Goal: Find specific page/section: Find specific page/section

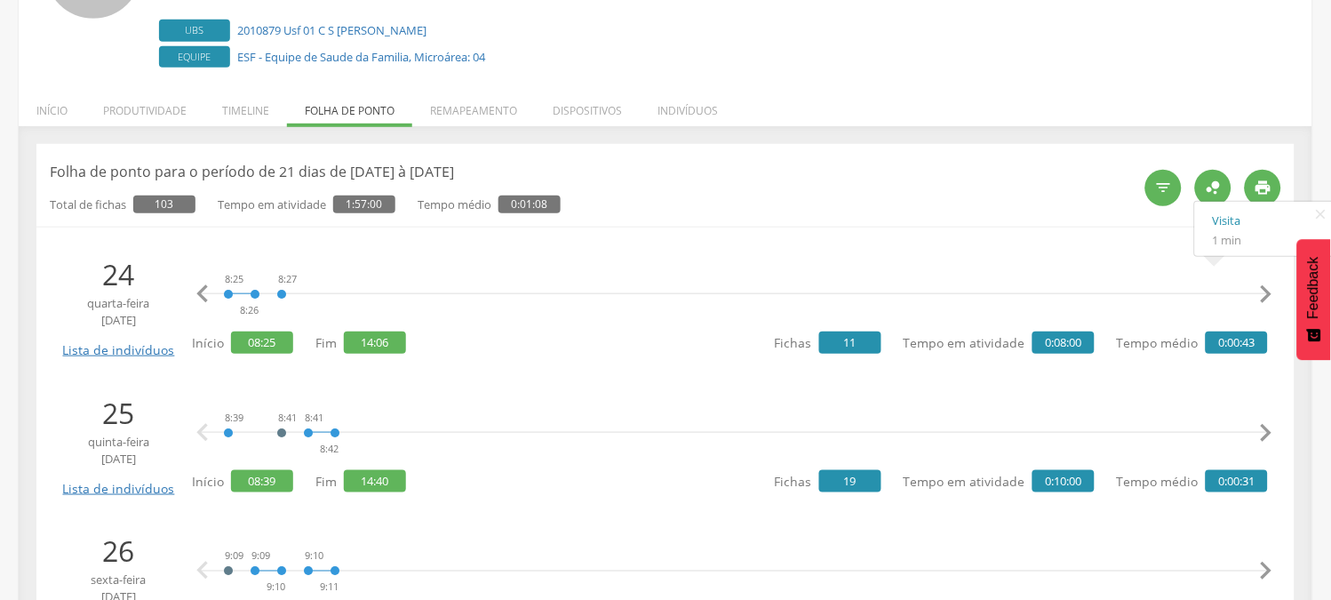
scroll to position [0, 6263]
click at [1270, 430] on icon "" at bounding box center [1266, 433] width 36 height 36
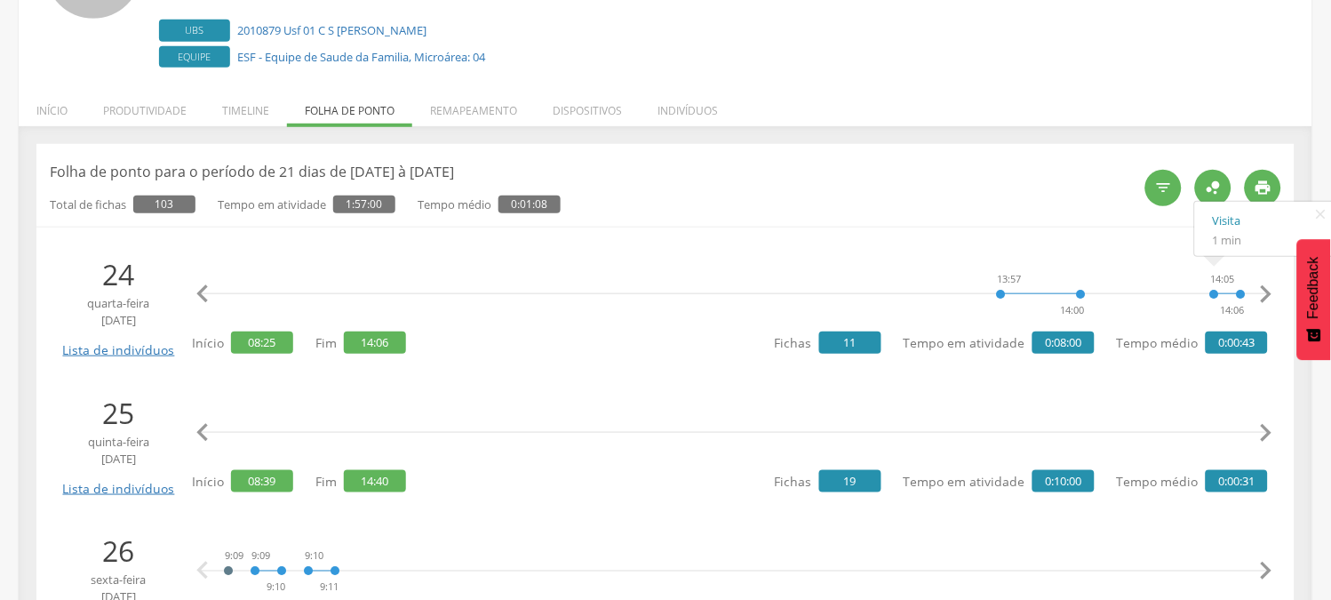
click at [1270, 430] on icon "" at bounding box center [1266, 433] width 36 height 36
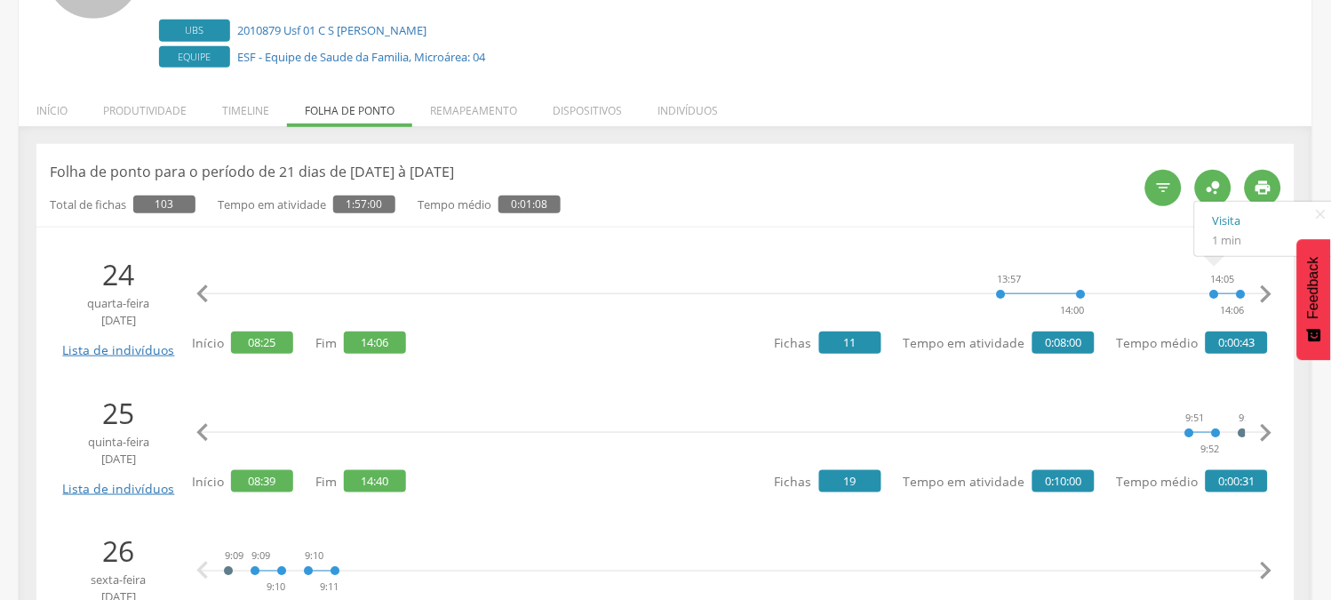
click at [1270, 430] on icon "" at bounding box center [1266, 433] width 36 height 36
click at [1271, 429] on icon "" at bounding box center [1266, 433] width 36 height 36
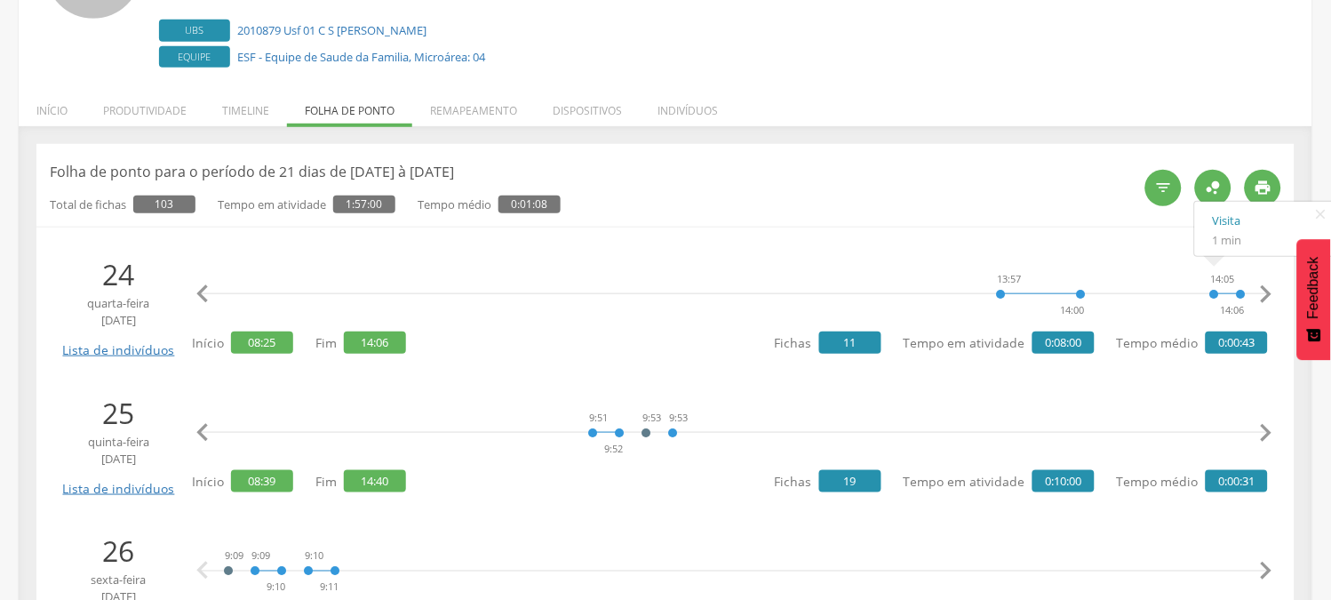
click at [1271, 429] on icon "" at bounding box center [1266, 433] width 36 height 36
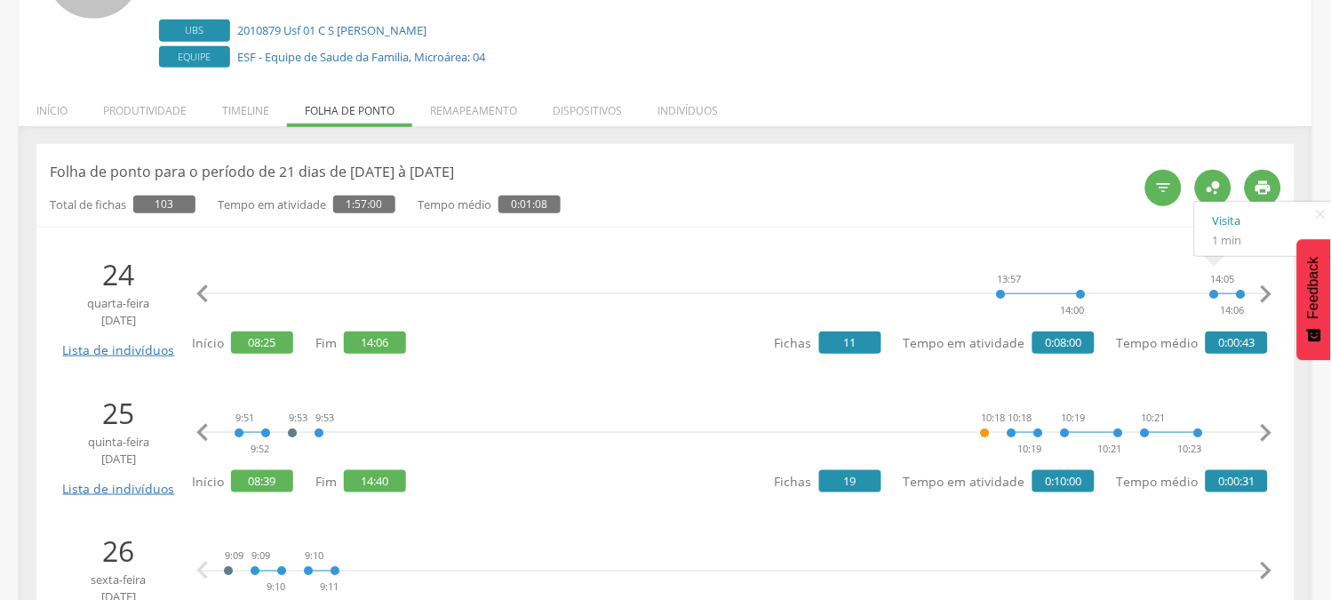
click at [1271, 429] on icon "" at bounding box center [1266, 433] width 36 height 36
click at [1272, 429] on icon "" at bounding box center [1266, 433] width 36 height 36
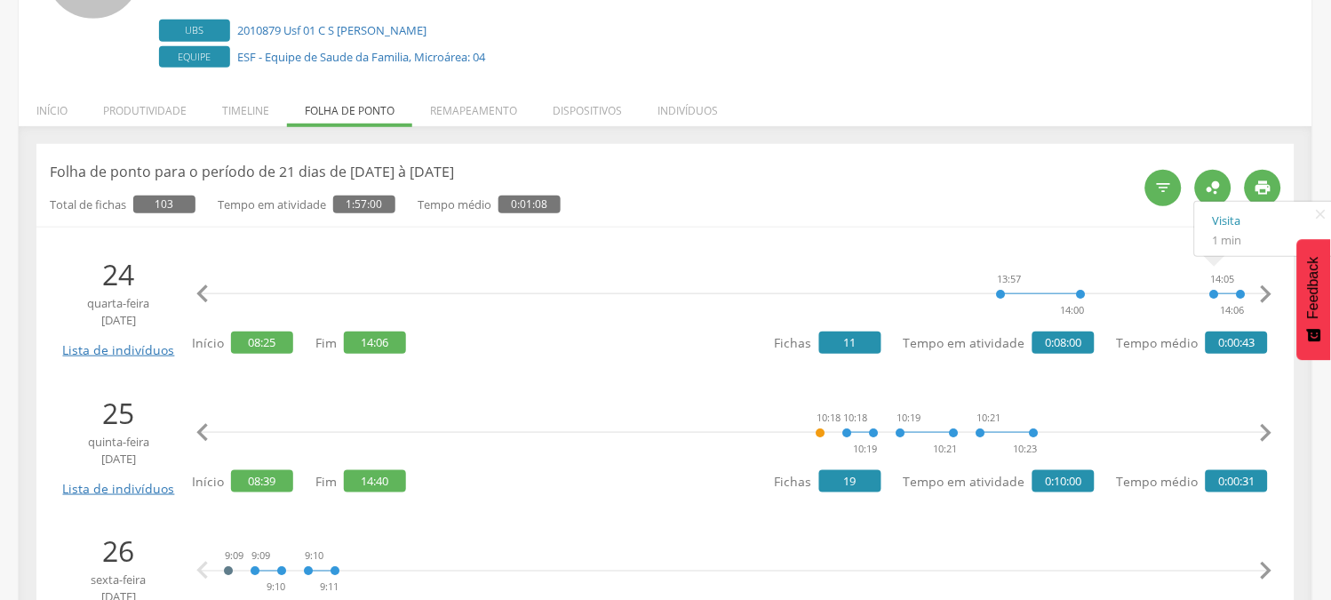
click at [1272, 429] on icon "" at bounding box center [1266, 433] width 36 height 36
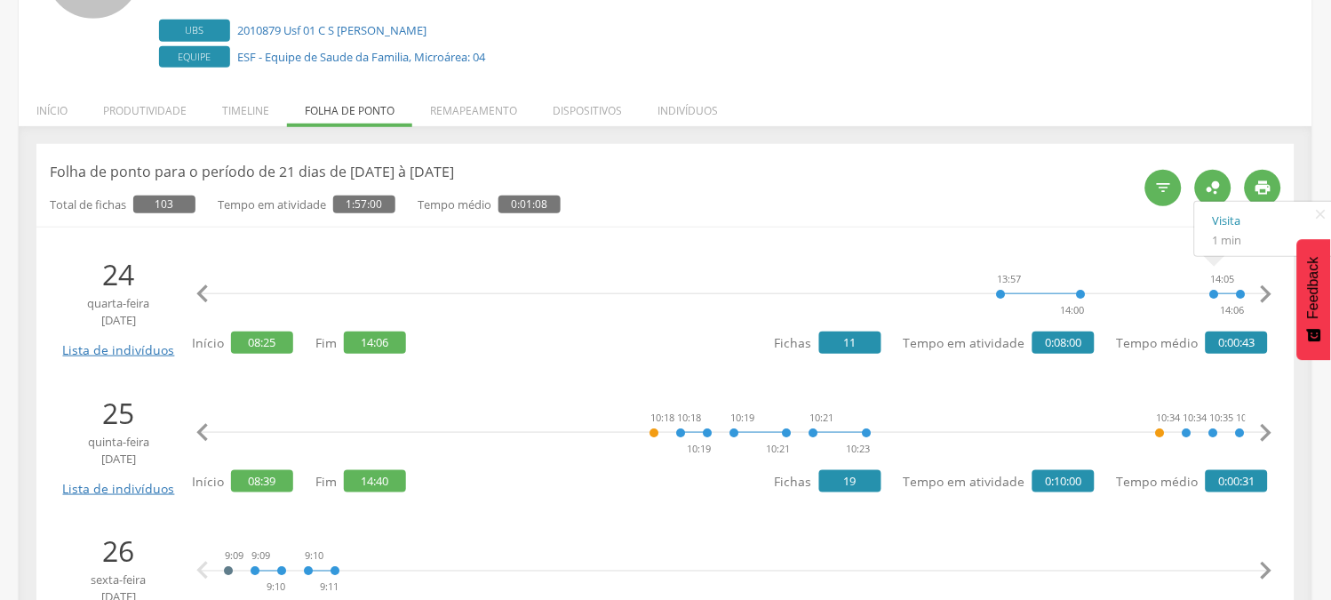
click at [1272, 429] on icon "" at bounding box center [1266, 433] width 36 height 36
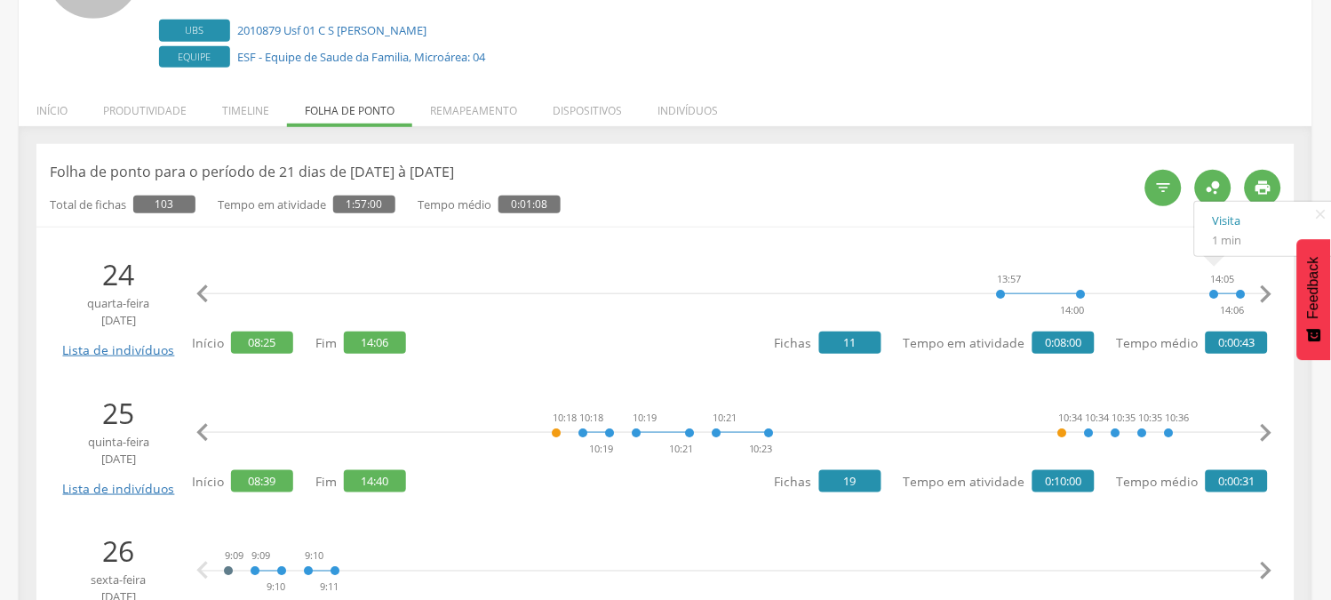
click at [1272, 429] on icon "" at bounding box center [1266, 433] width 36 height 36
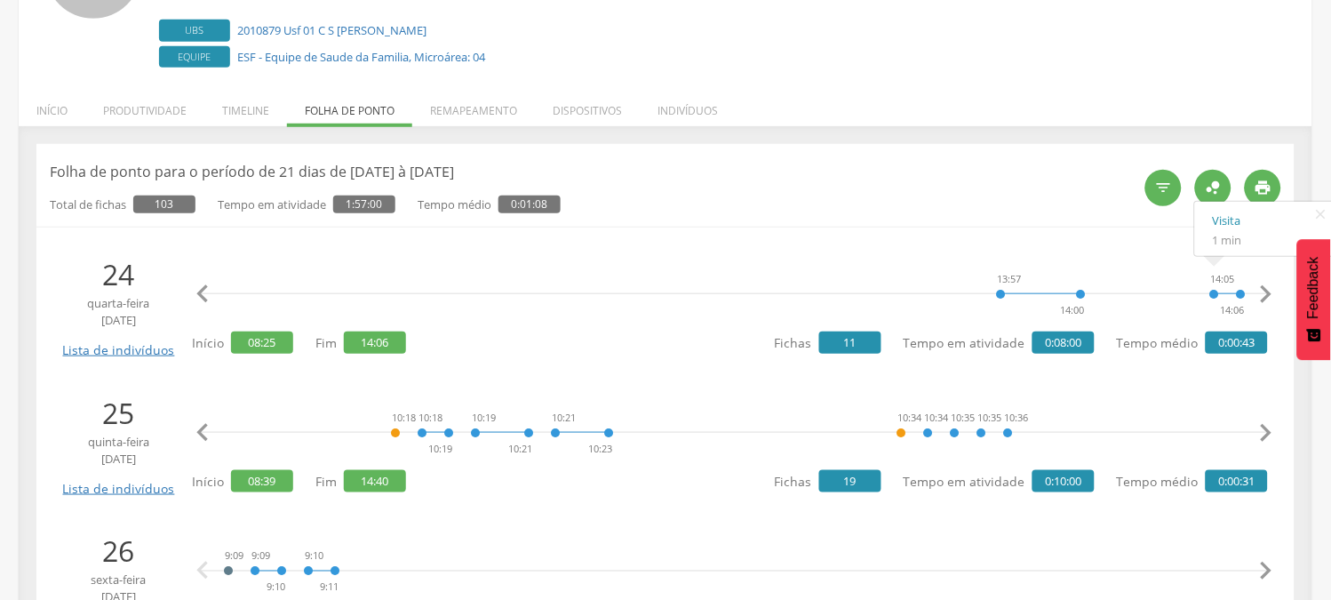
click at [1272, 429] on icon "" at bounding box center [1266, 433] width 36 height 36
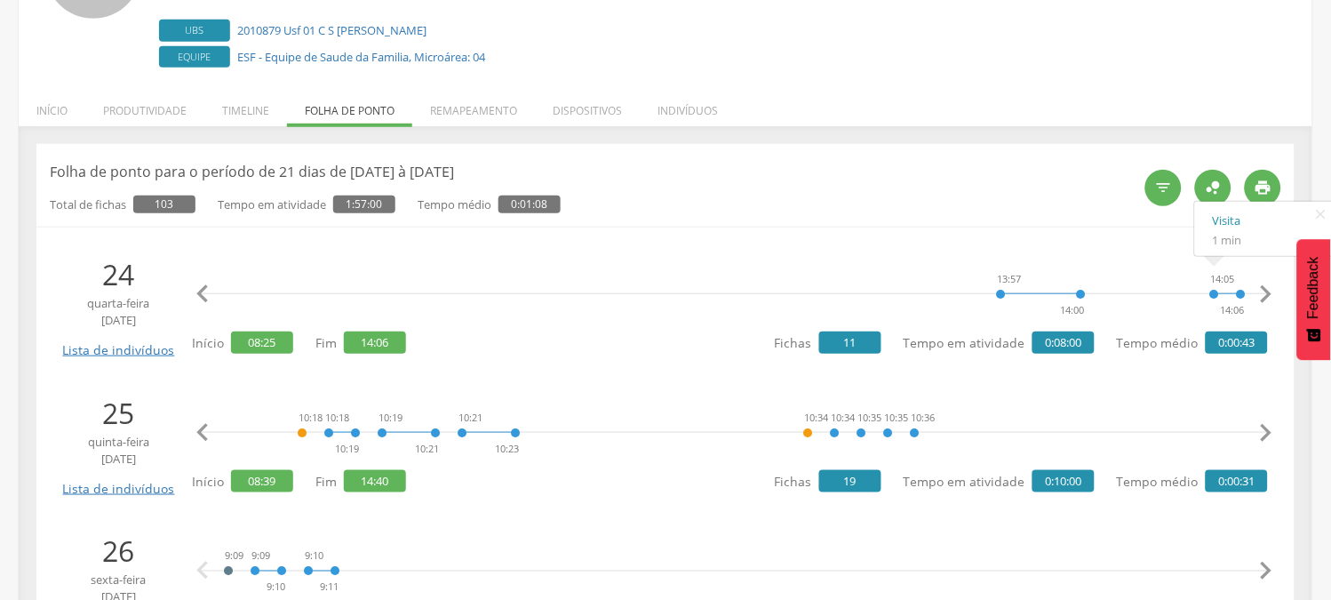
click at [1272, 429] on icon "" at bounding box center [1266, 433] width 36 height 36
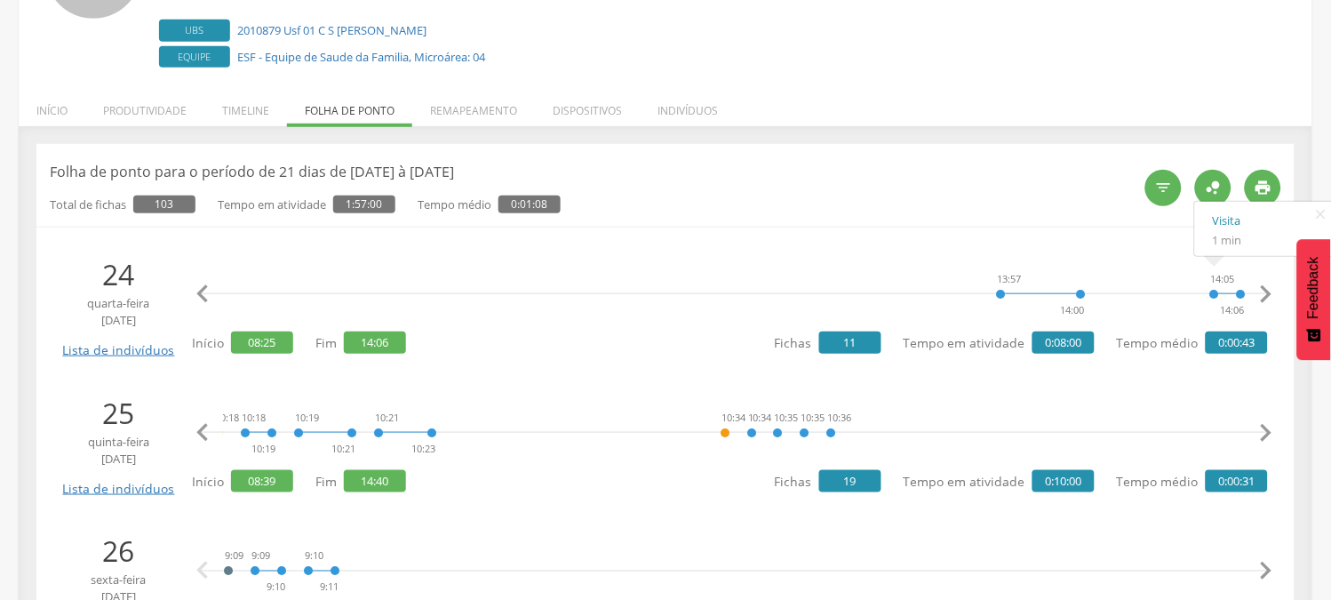
click at [1272, 429] on icon "" at bounding box center [1266, 433] width 36 height 36
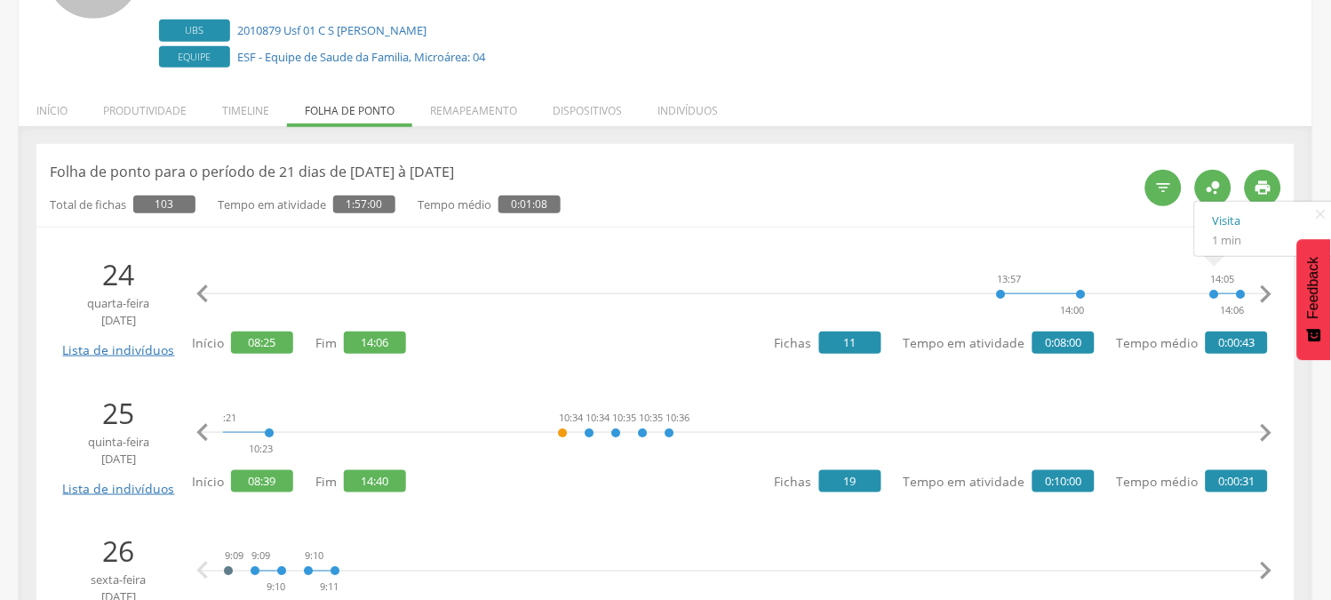
click at [1272, 429] on icon "" at bounding box center [1266, 433] width 36 height 36
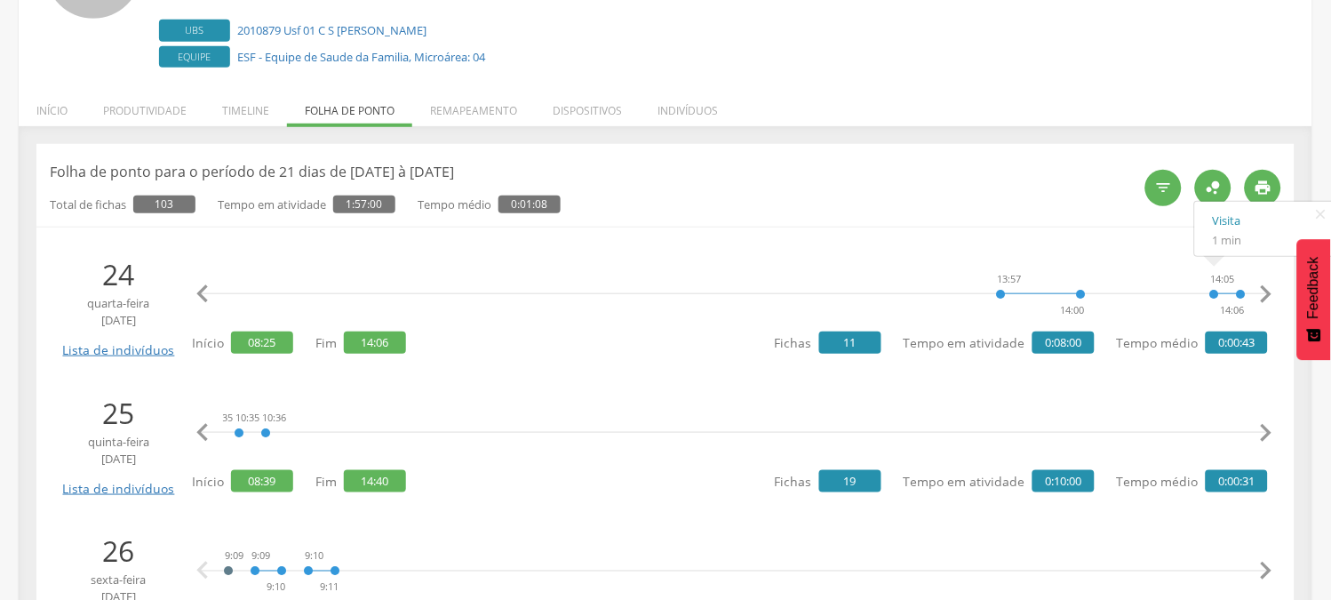
click at [1272, 429] on icon "" at bounding box center [1266, 433] width 36 height 36
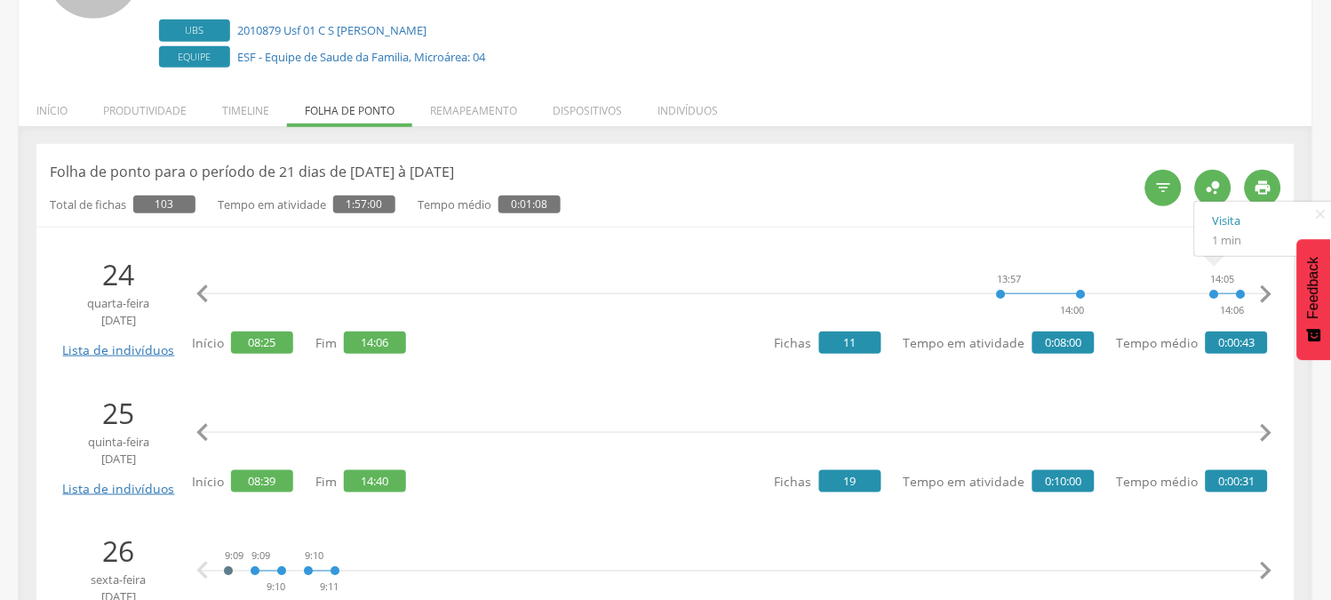
click at [1272, 429] on icon "" at bounding box center [1266, 433] width 36 height 36
click at [201, 425] on icon "" at bounding box center [203, 433] width 36 height 36
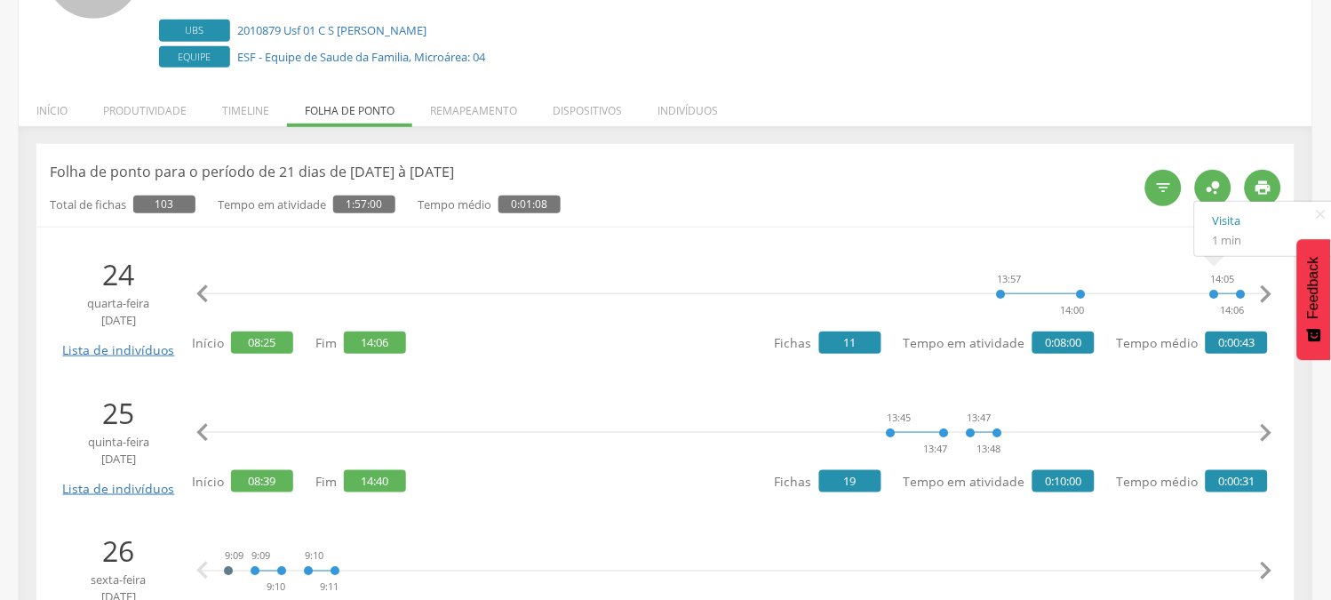
click at [201, 425] on icon "" at bounding box center [203, 433] width 36 height 36
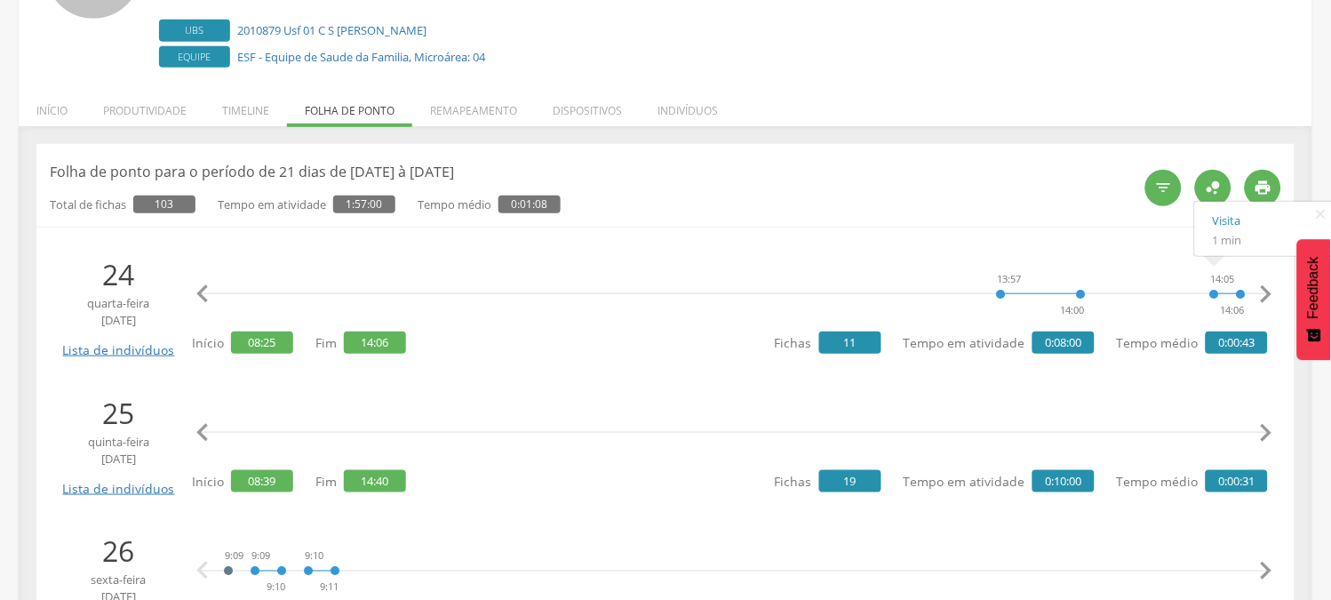
click at [201, 424] on icon "" at bounding box center [203, 433] width 36 height 36
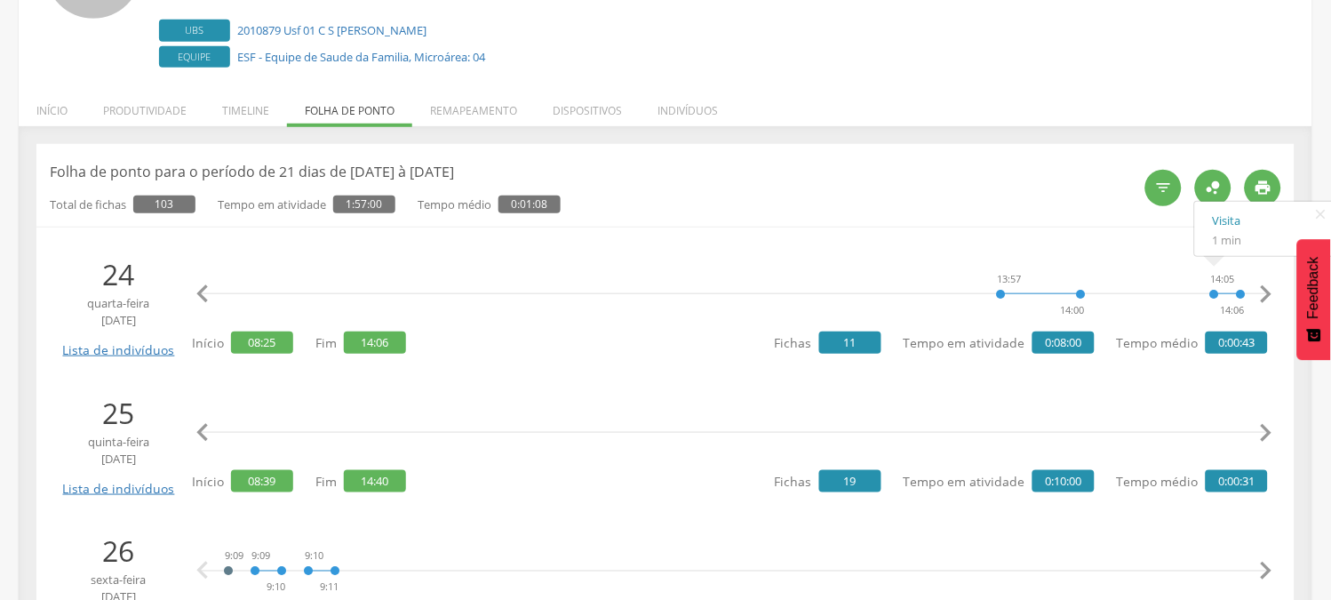
click at [201, 424] on icon "" at bounding box center [203, 433] width 36 height 36
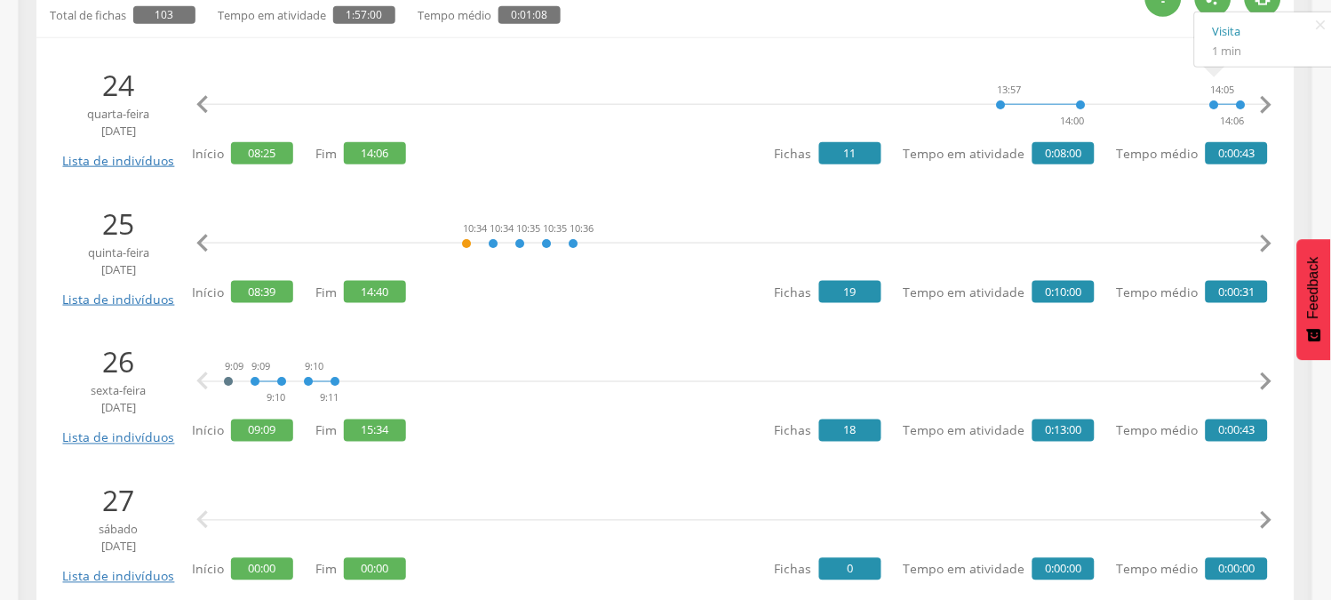
scroll to position [394, 0]
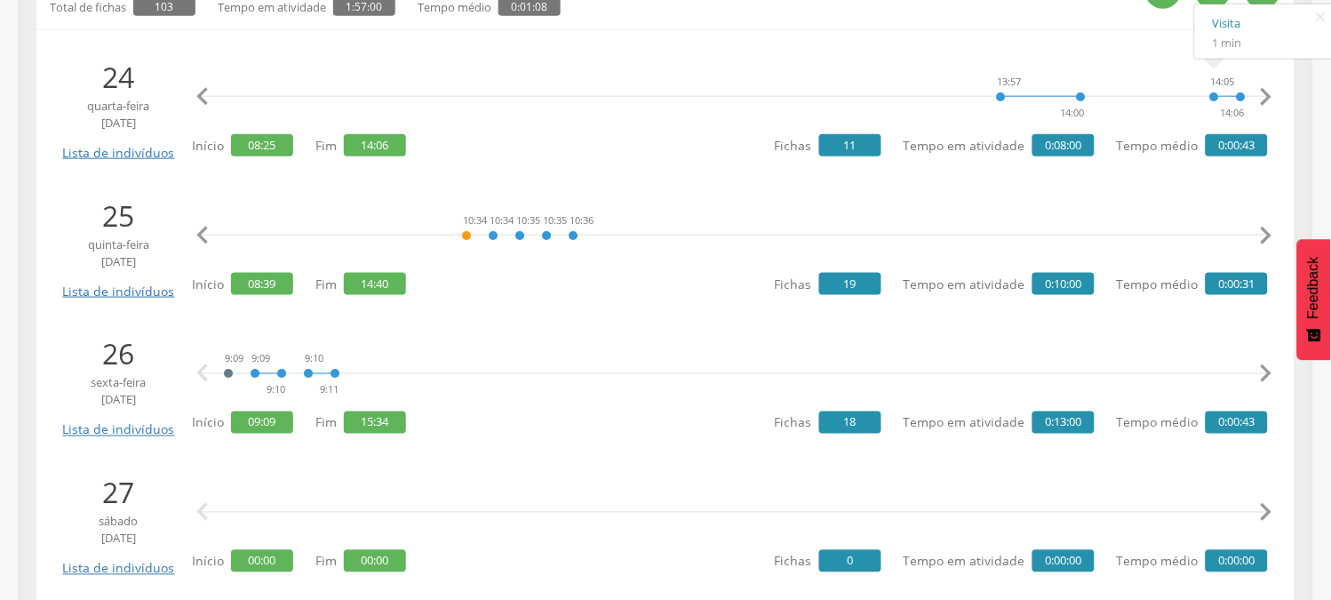
click at [1272, 370] on icon "" at bounding box center [1266, 374] width 36 height 36
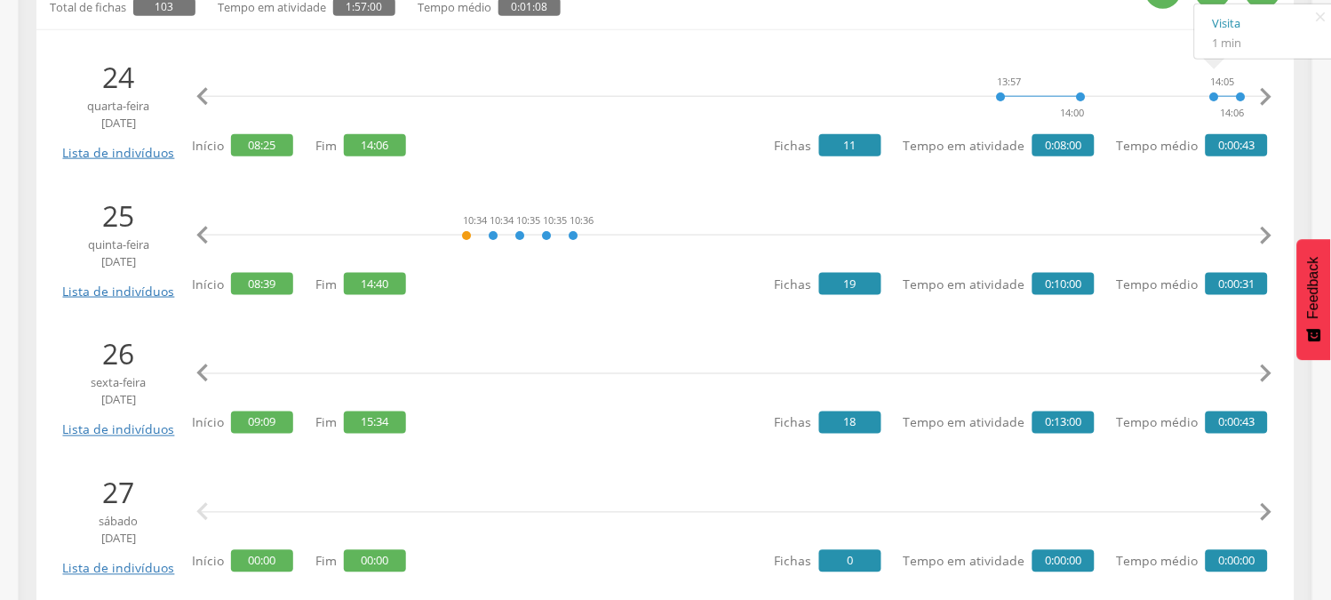
click at [1272, 370] on icon "" at bounding box center [1266, 374] width 36 height 36
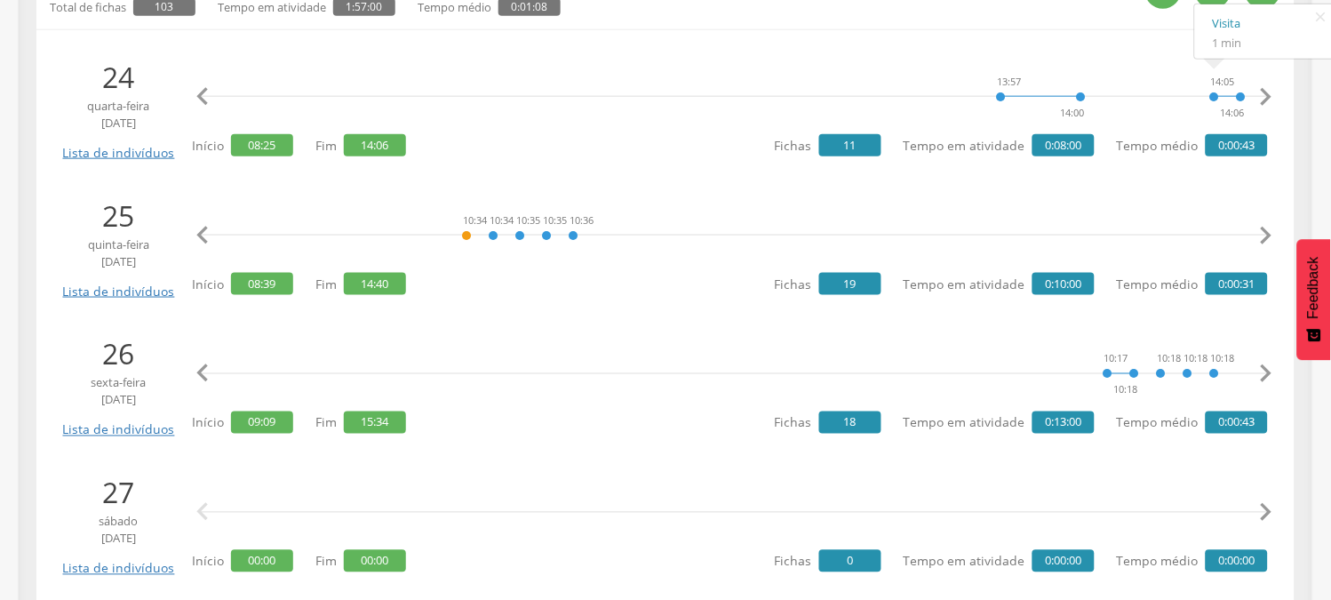
click at [1272, 370] on icon "" at bounding box center [1266, 374] width 36 height 36
click at [1268, 370] on icon "" at bounding box center [1266, 374] width 36 height 36
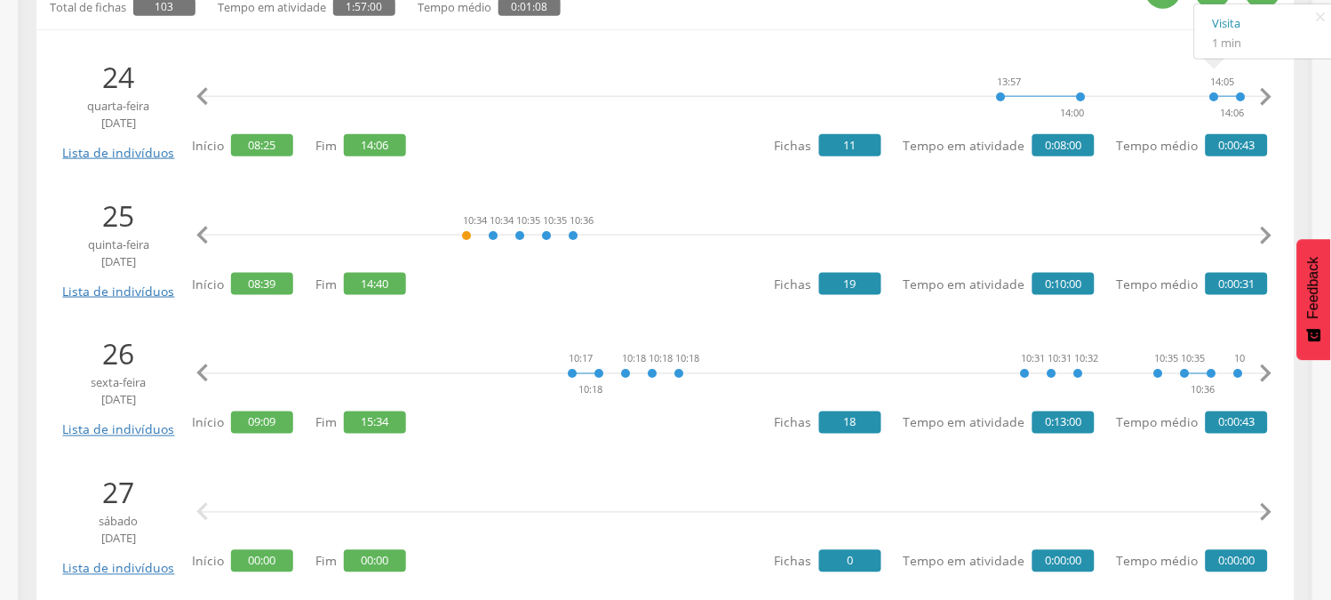
click at [1268, 370] on icon "" at bounding box center [1266, 374] width 36 height 36
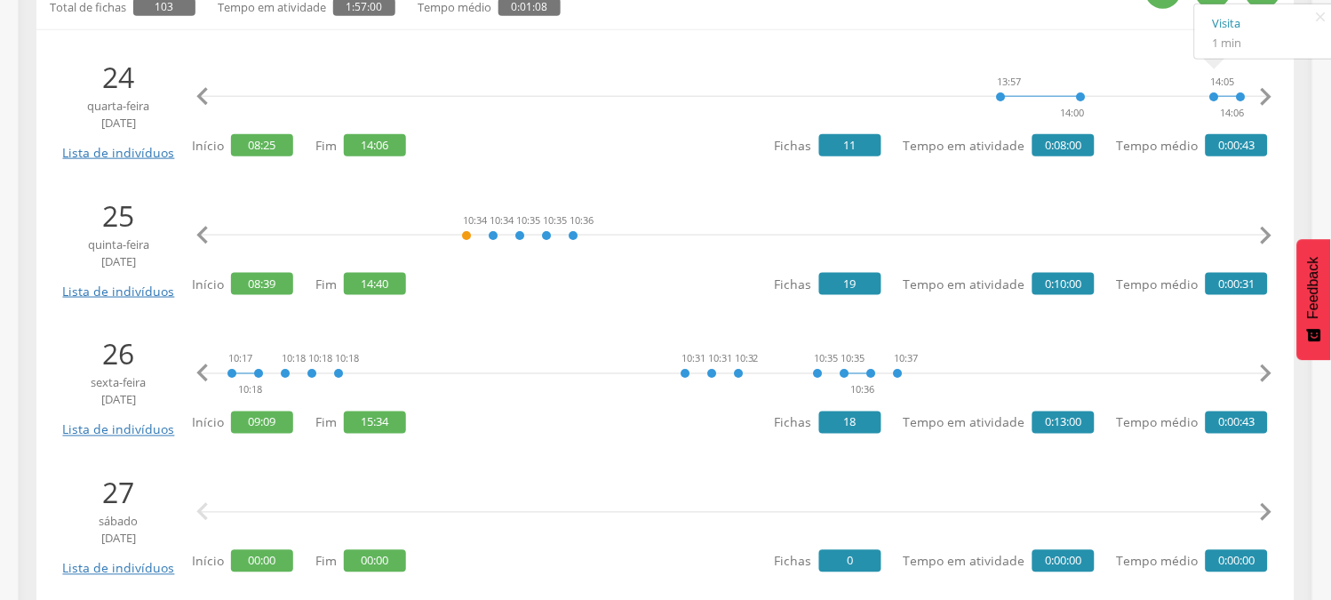
click at [1268, 370] on icon "" at bounding box center [1266, 374] width 36 height 36
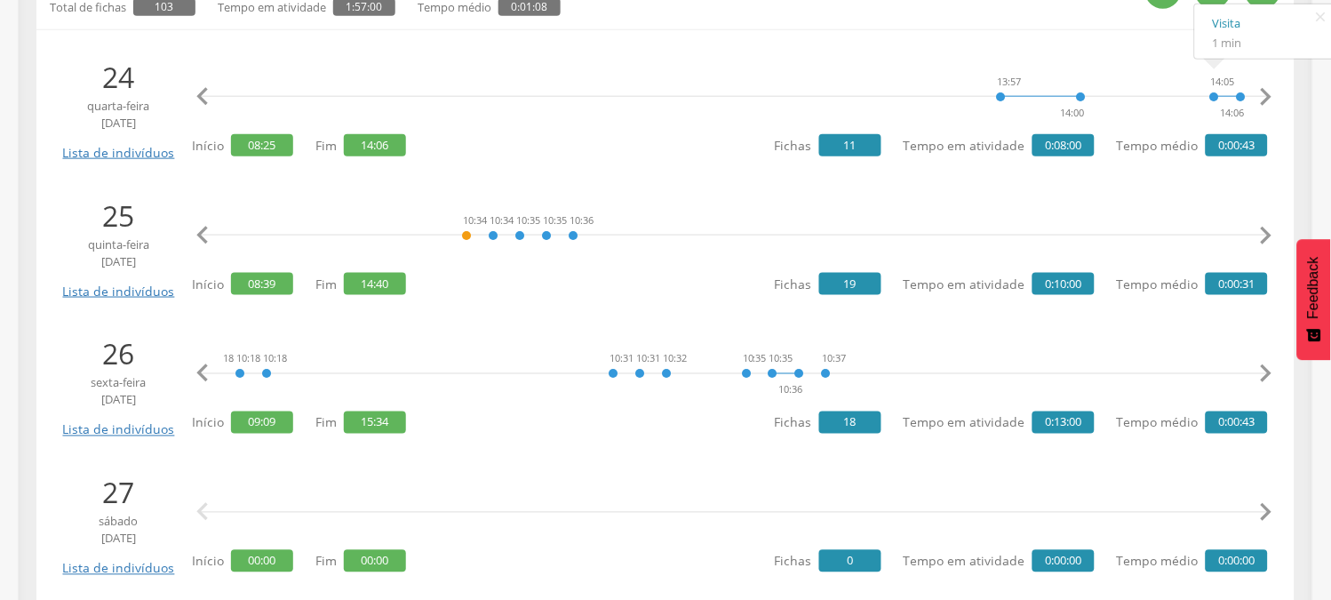
click at [1268, 370] on icon "" at bounding box center [1266, 374] width 36 height 36
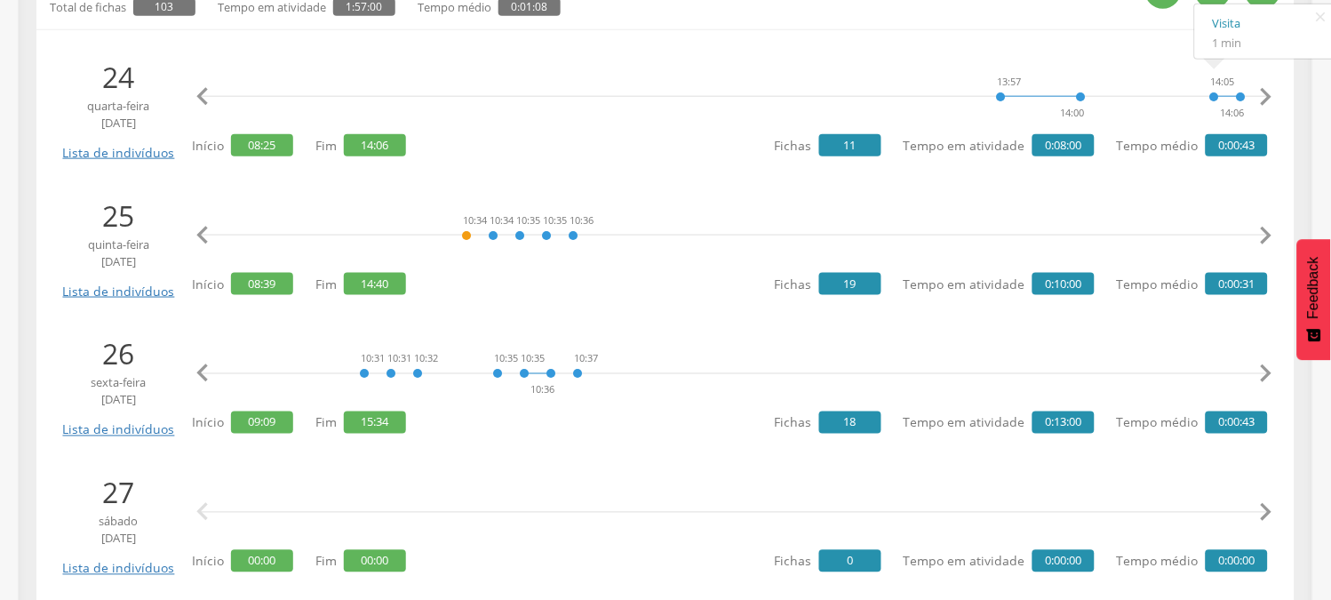
click at [1268, 370] on icon "" at bounding box center [1266, 374] width 36 height 36
click at [1266, 370] on icon "" at bounding box center [1266, 374] width 36 height 36
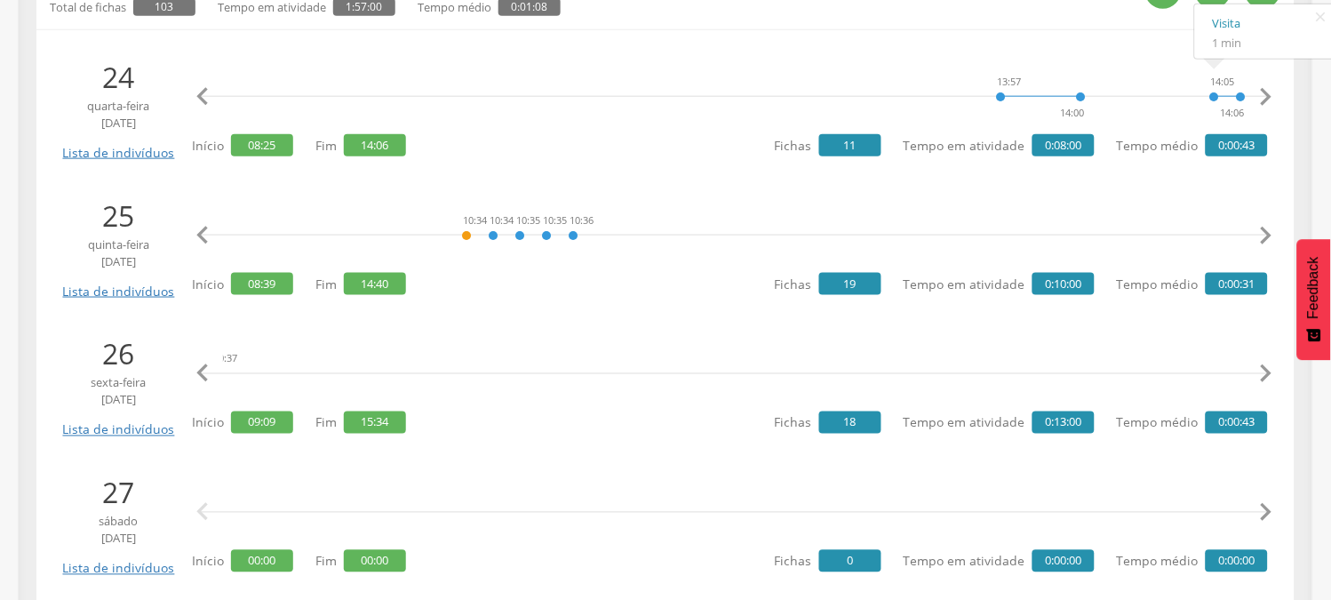
click at [1266, 370] on icon "" at bounding box center [1266, 374] width 36 height 36
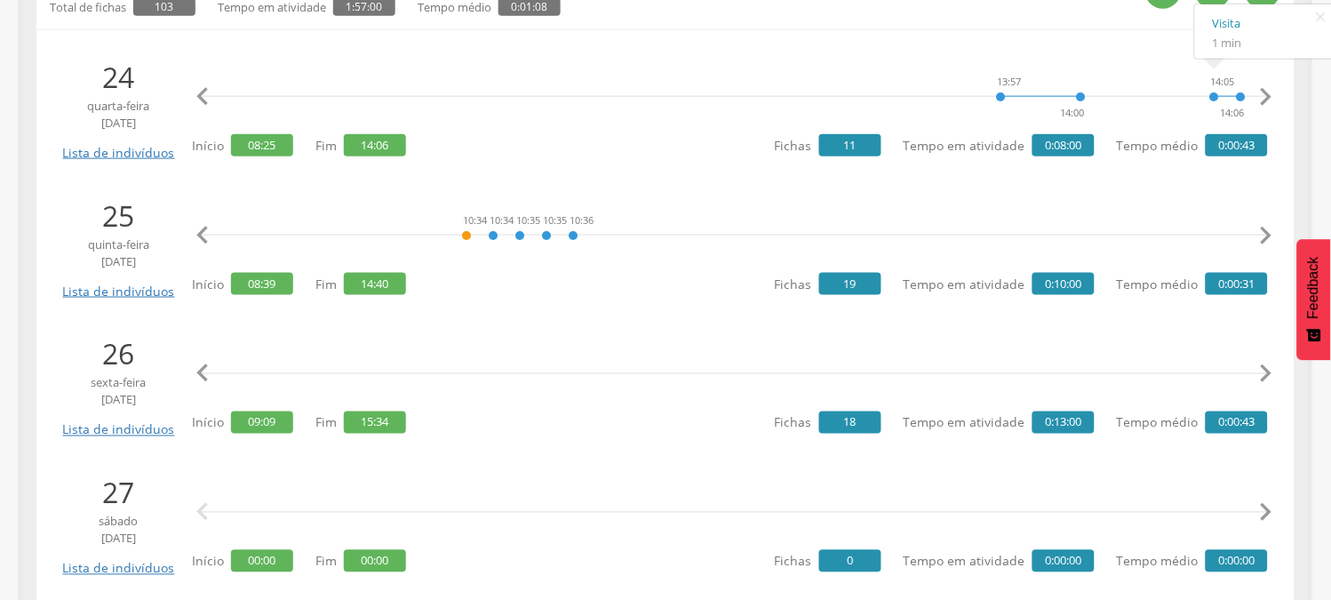
click at [1266, 370] on icon "" at bounding box center [1266, 374] width 36 height 36
click at [201, 377] on icon "" at bounding box center [203, 374] width 36 height 36
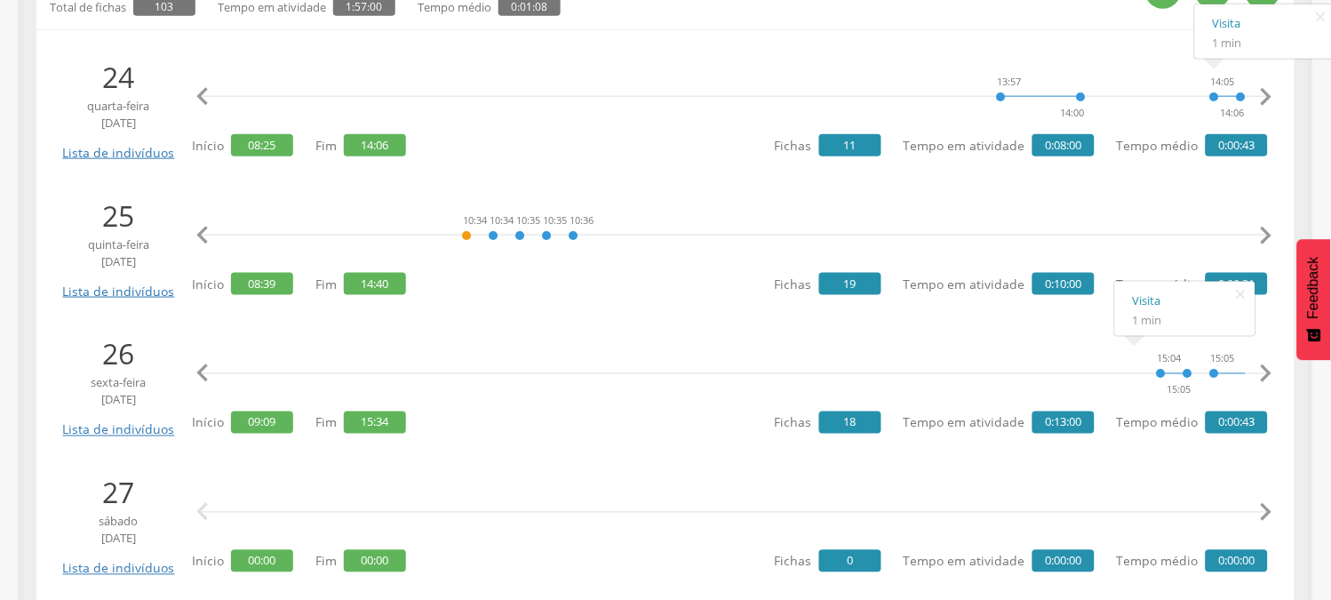
click at [201, 377] on icon "" at bounding box center [203, 374] width 36 height 36
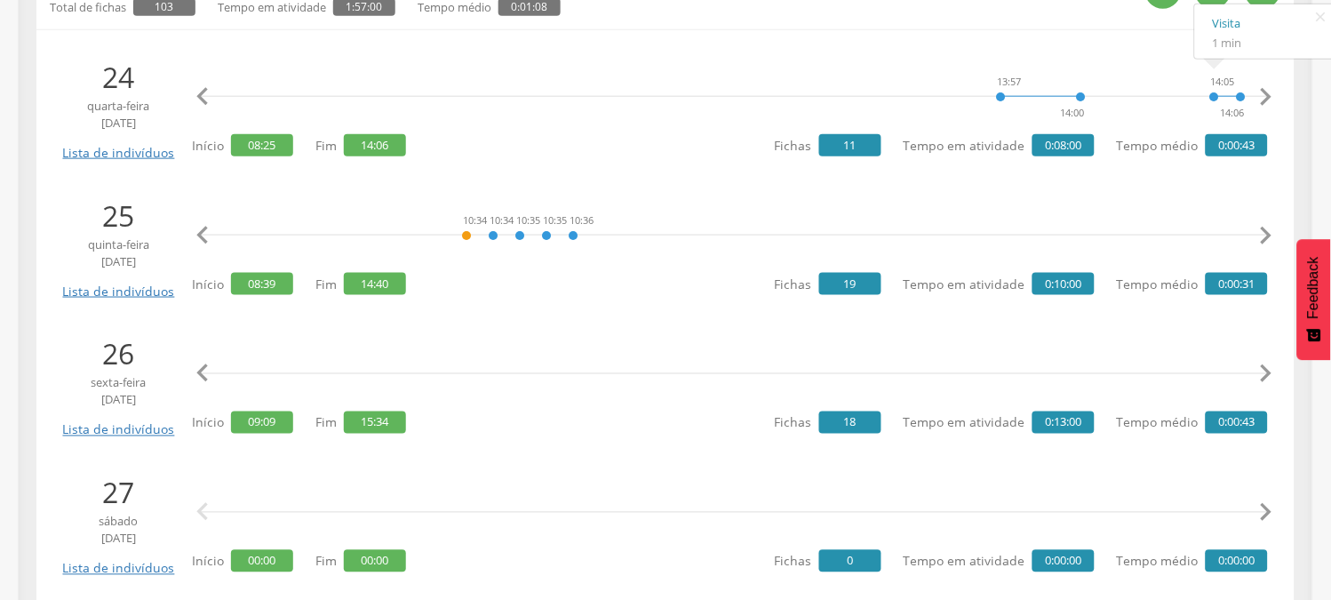
click at [201, 377] on icon "" at bounding box center [203, 374] width 36 height 36
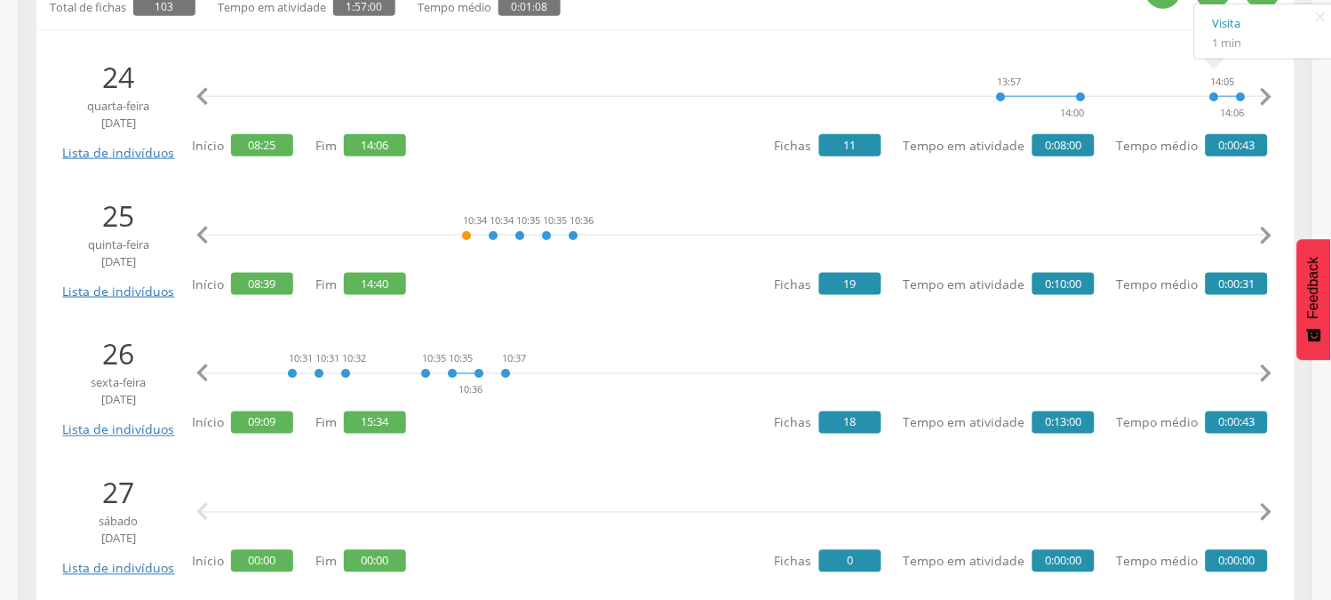
click at [201, 377] on icon "" at bounding box center [203, 374] width 36 height 36
click at [1267, 378] on icon "" at bounding box center [1266, 374] width 36 height 36
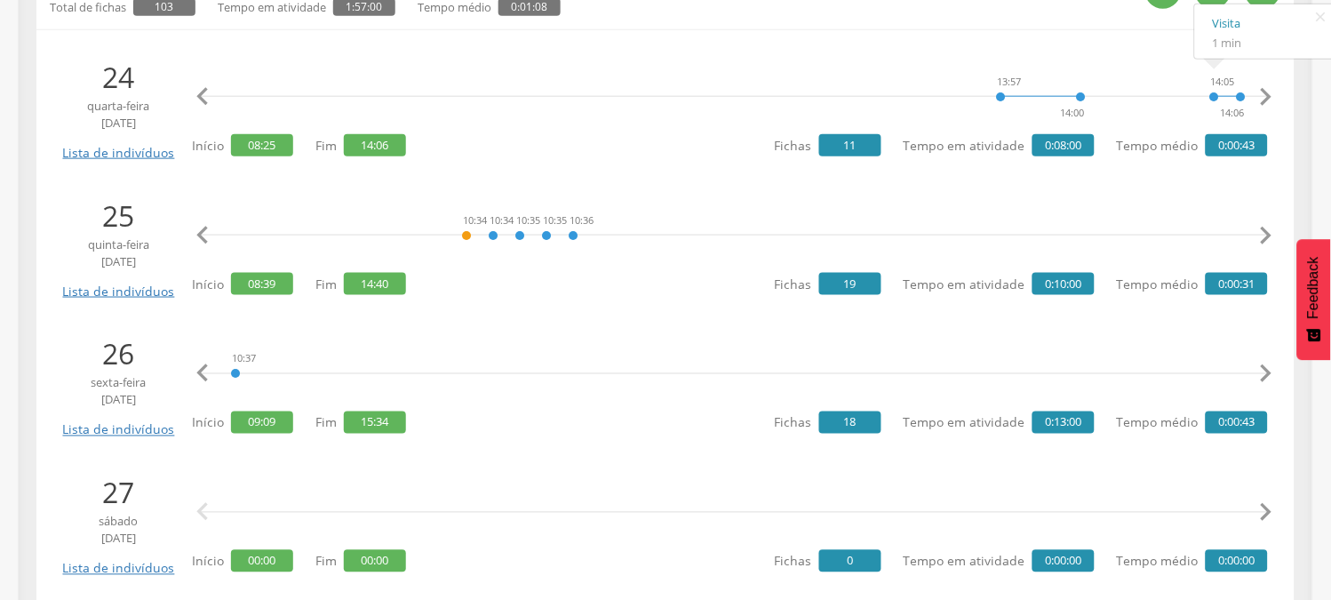
click at [1267, 378] on icon "" at bounding box center [1266, 374] width 36 height 36
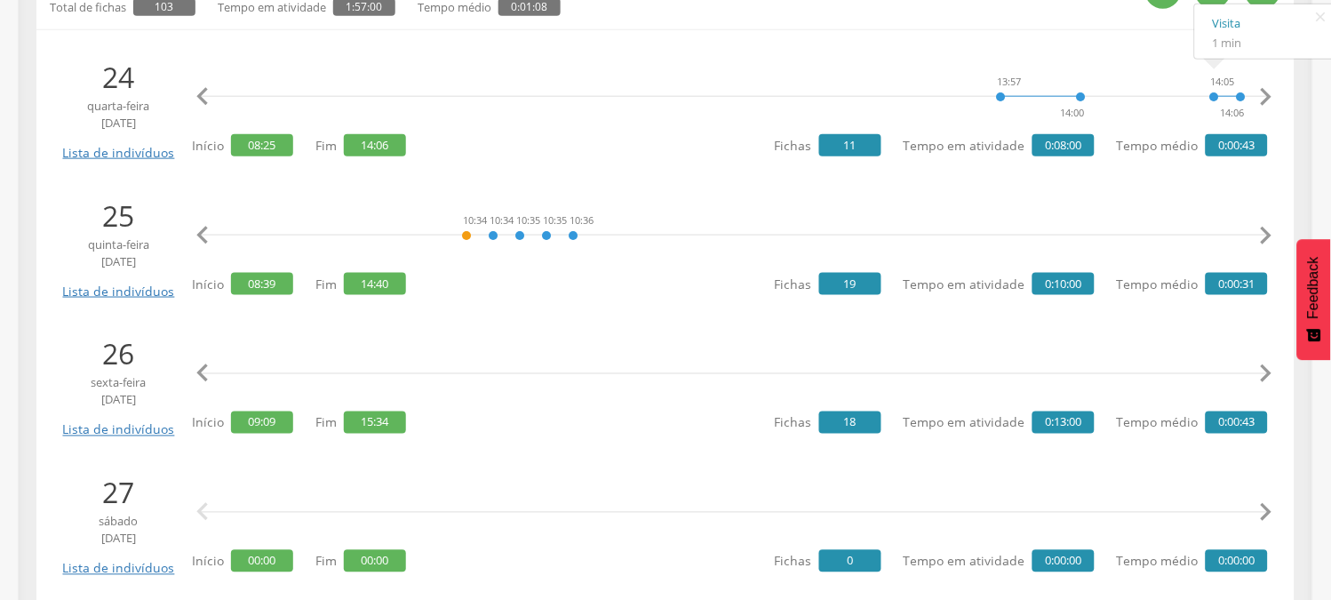
click at [1267, 378] on icon "" at bounding box center [1266, 374] width 36 height 36
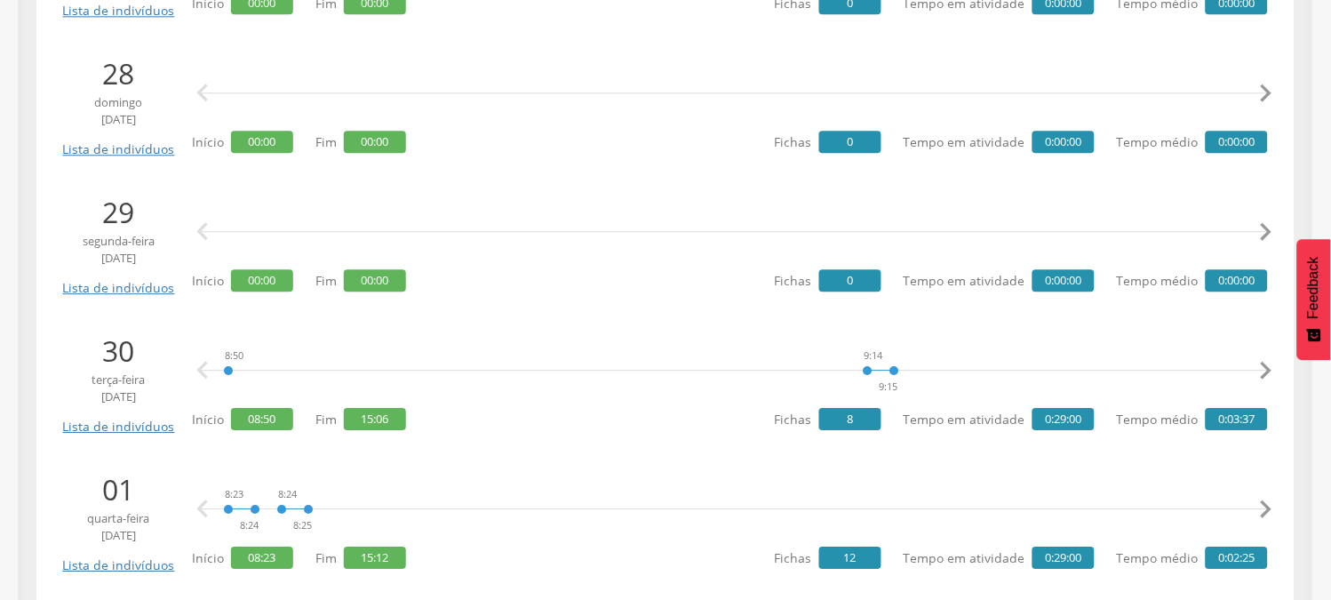
scroll to position [987, 0]
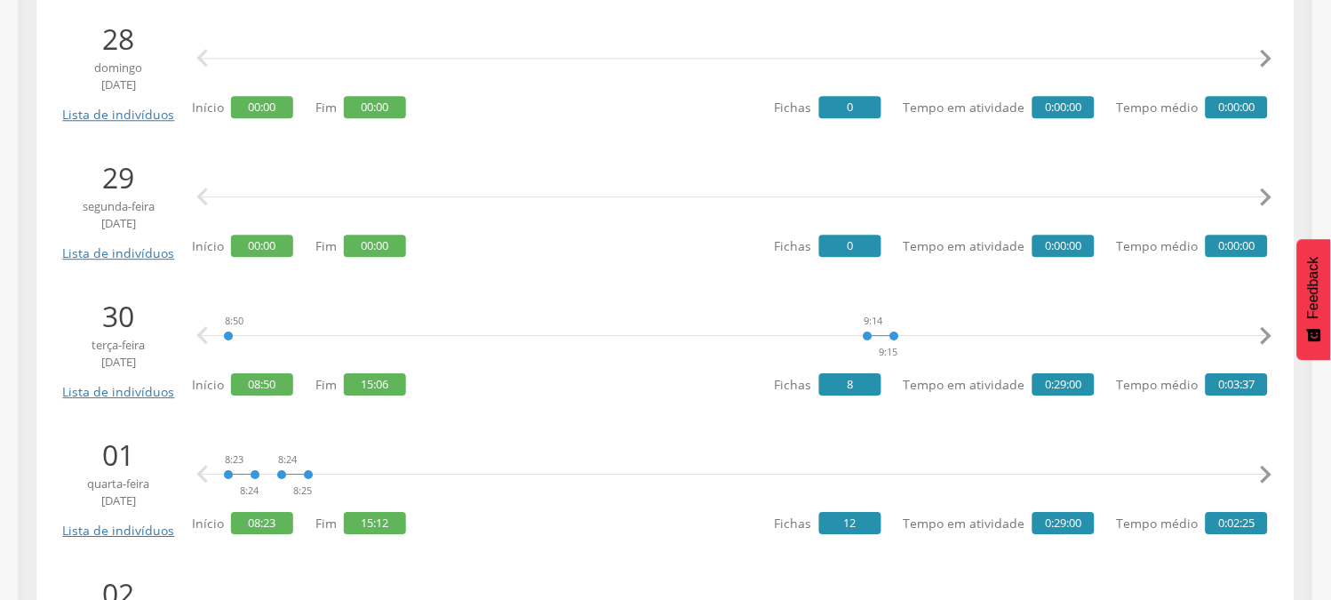
click at [1265, 339] on icon "" at bounding box center [1266, 336] width 36 height 36
click at [1266, 338] on icon "" at bounding box center [1266, 336] width 36 height 36
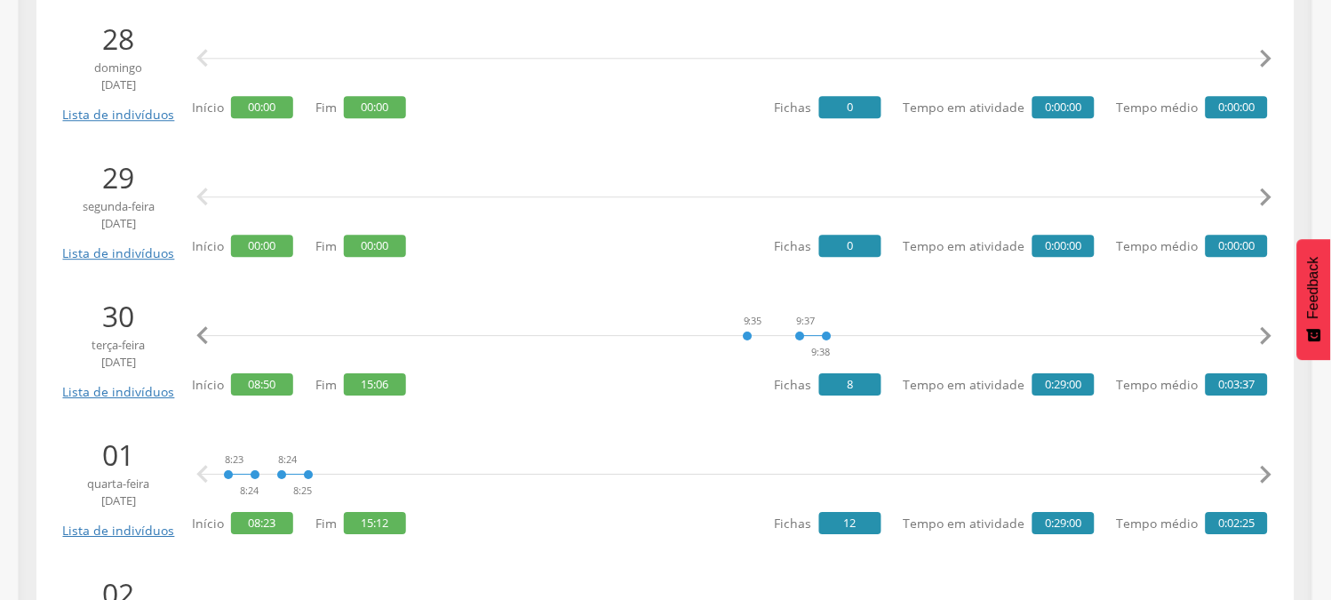
click at [1266, 338] on icon "" at bounding box center [1266, 336] width 36 height 36
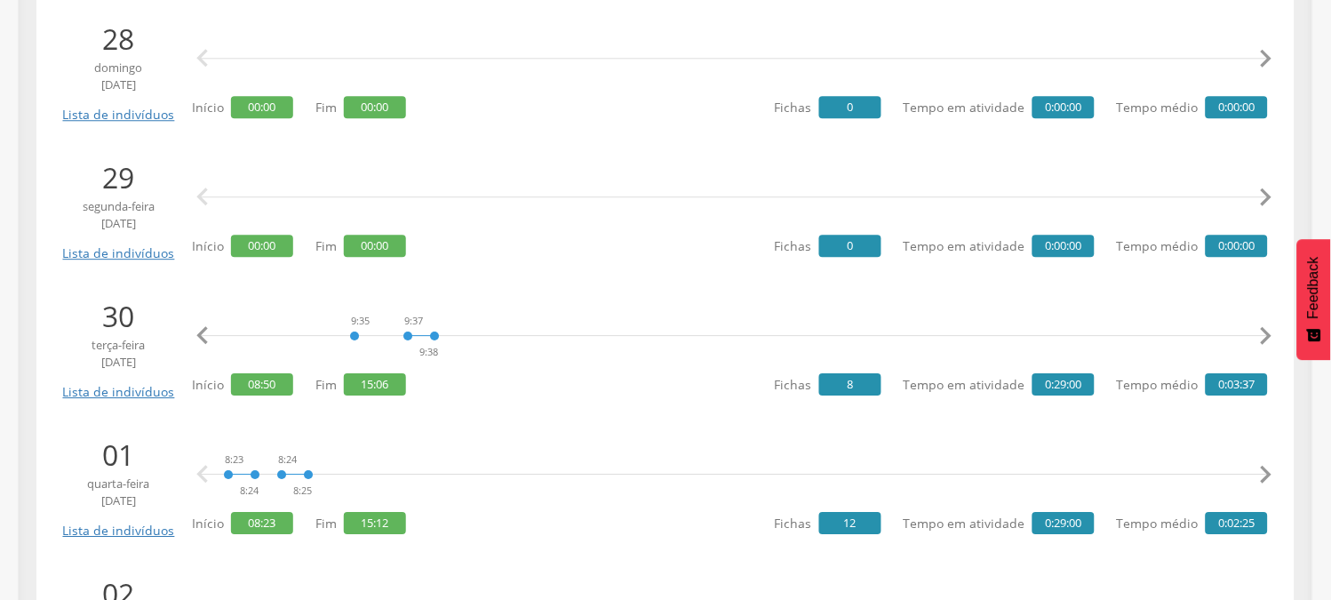
click at [1266, 338] on icon "" at bounding box center [1266, 336] width 36 height 36
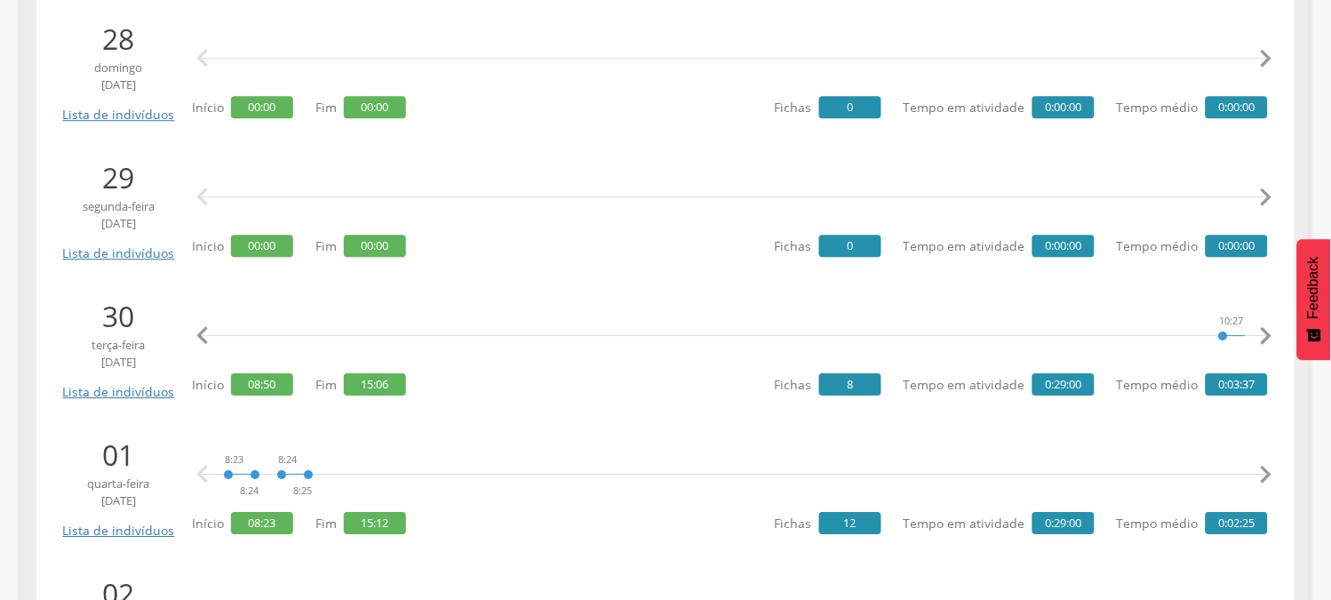
click at [1266, 338] on icon "" at bounding box center [1266, 336] width 36 height 36
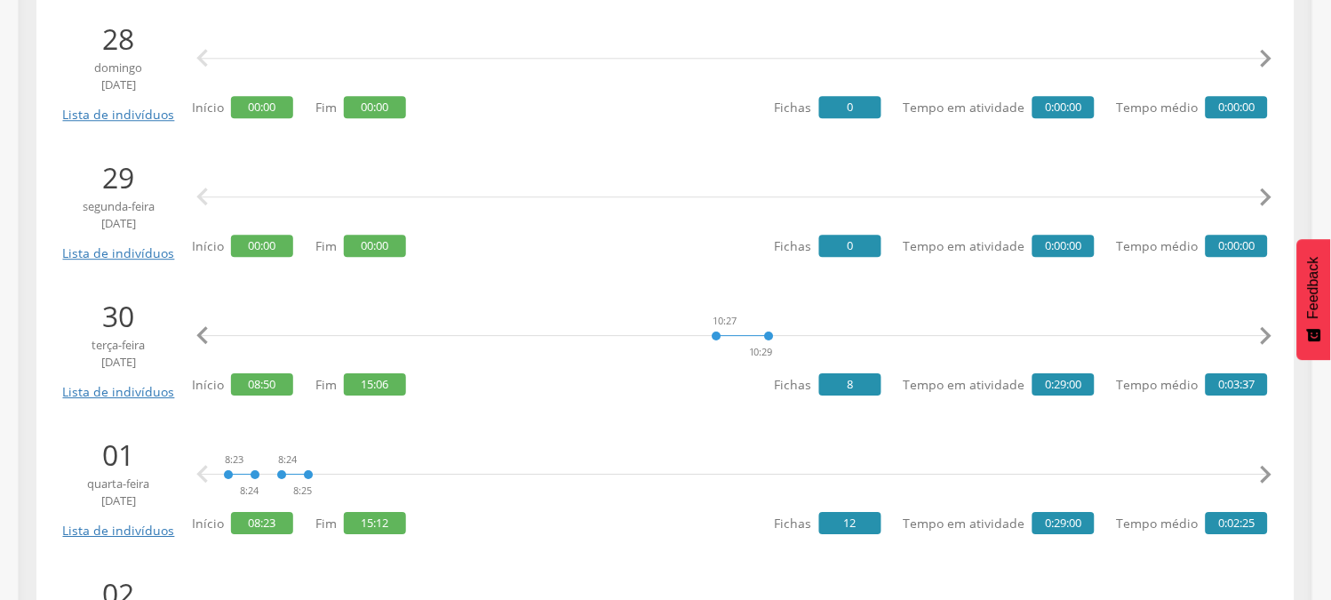
click at [1266, 338] on icon "" at bounding box center [1266, 336] width 36 height 36
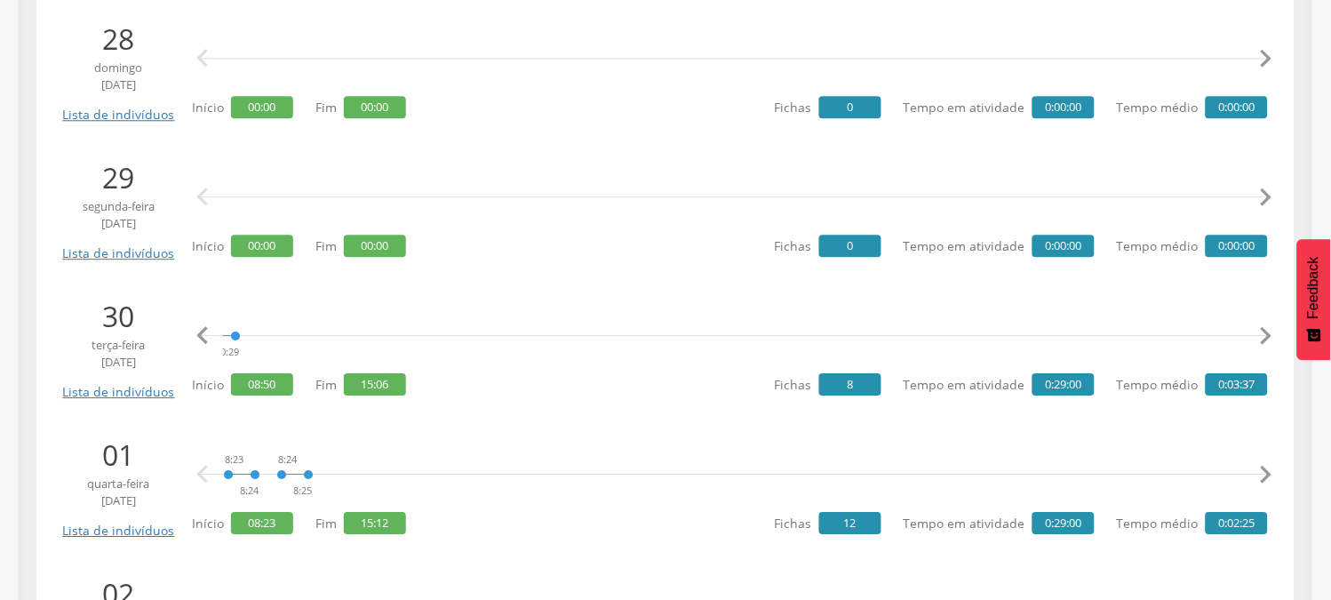
click at [1266, 338] on icon "" at bounding box center [1266, 336] width 36 height 36
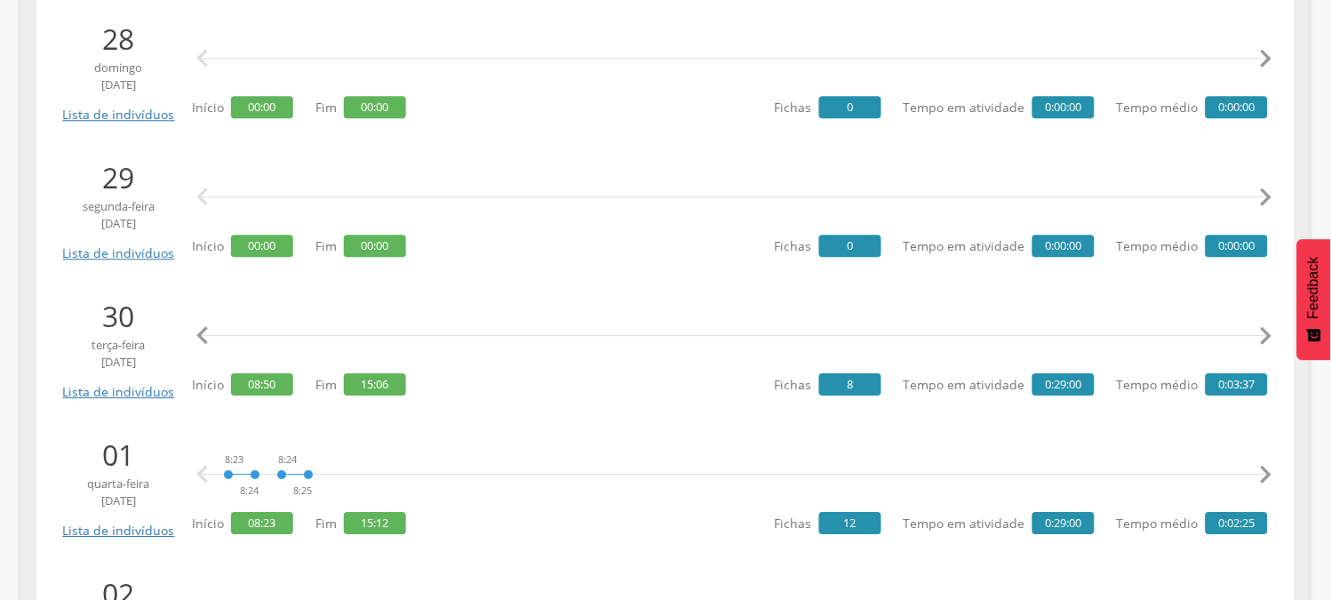
click at [1267, 338] on icon "" at bounding box center [1266, 336] width 36 height 36
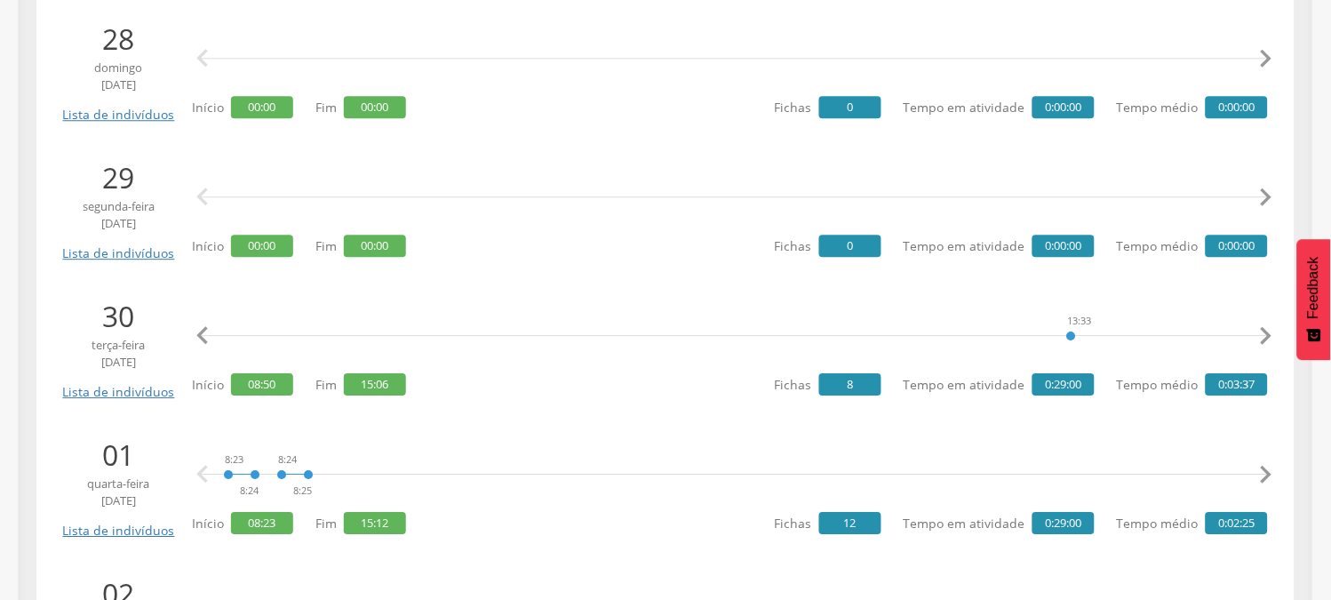
scroll to position [0, 3405]
click at [204, 340] on icon "" at bounding box center [203, 336] width 36 height 36
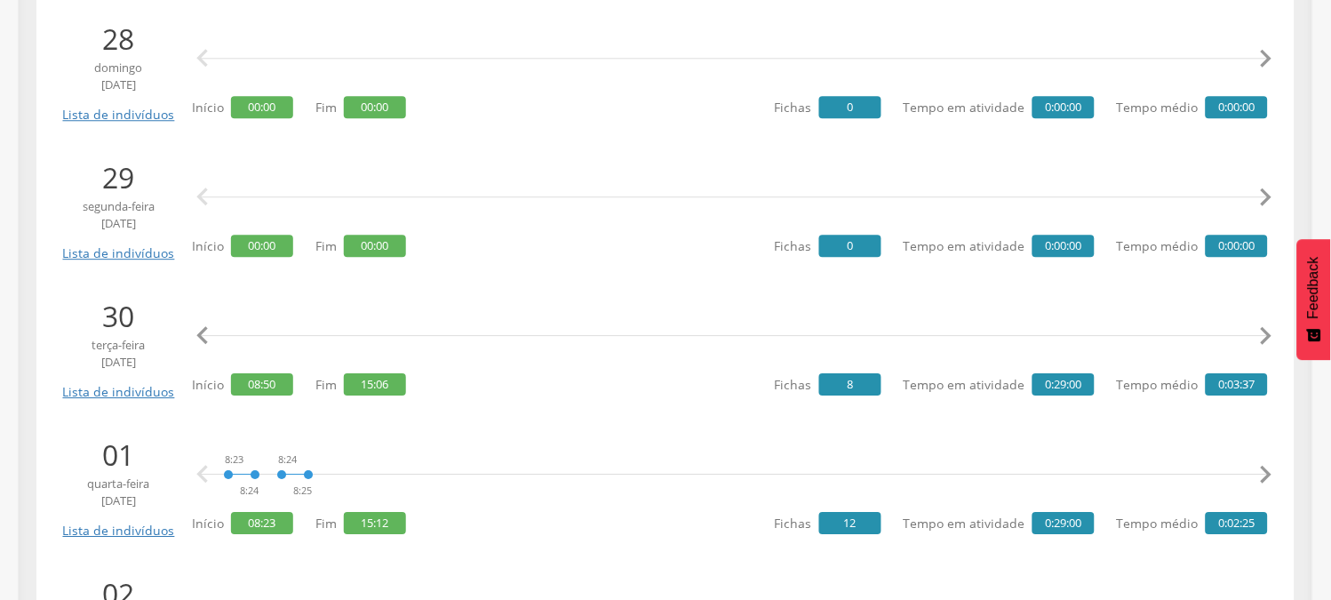
click at [204, 340] on icon "" at bounding box center [203, 336] width 36 height 36
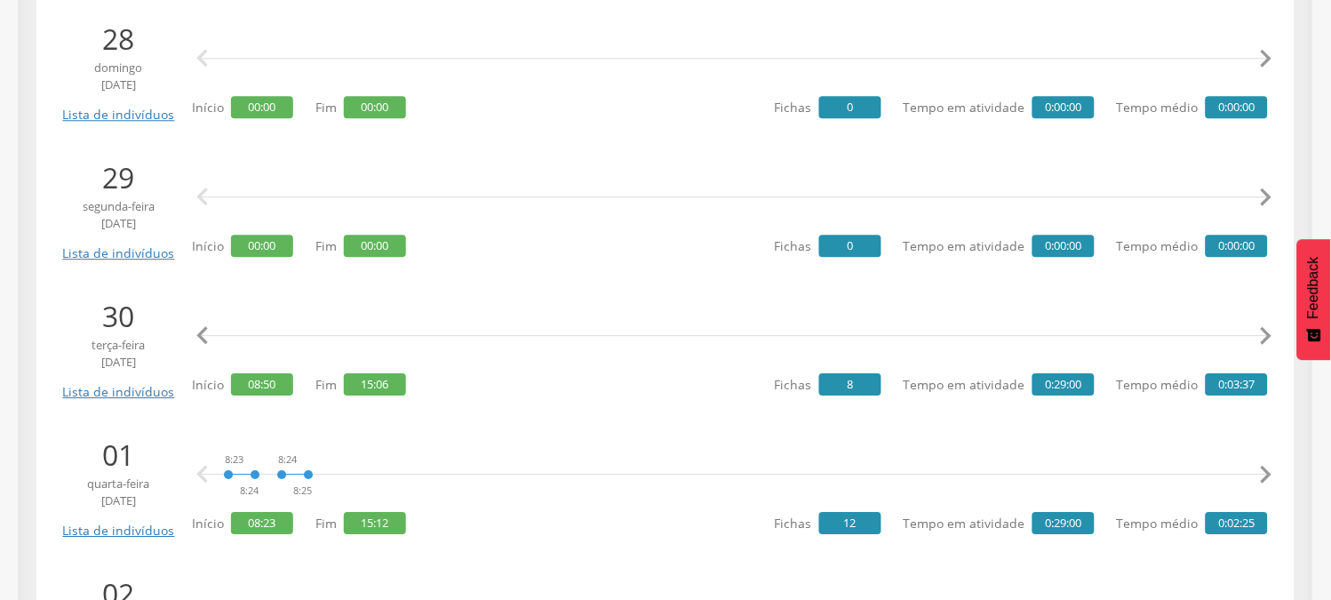
click at [204, 340] on icon "" at bounding box center [203, 336] width 36 height 36
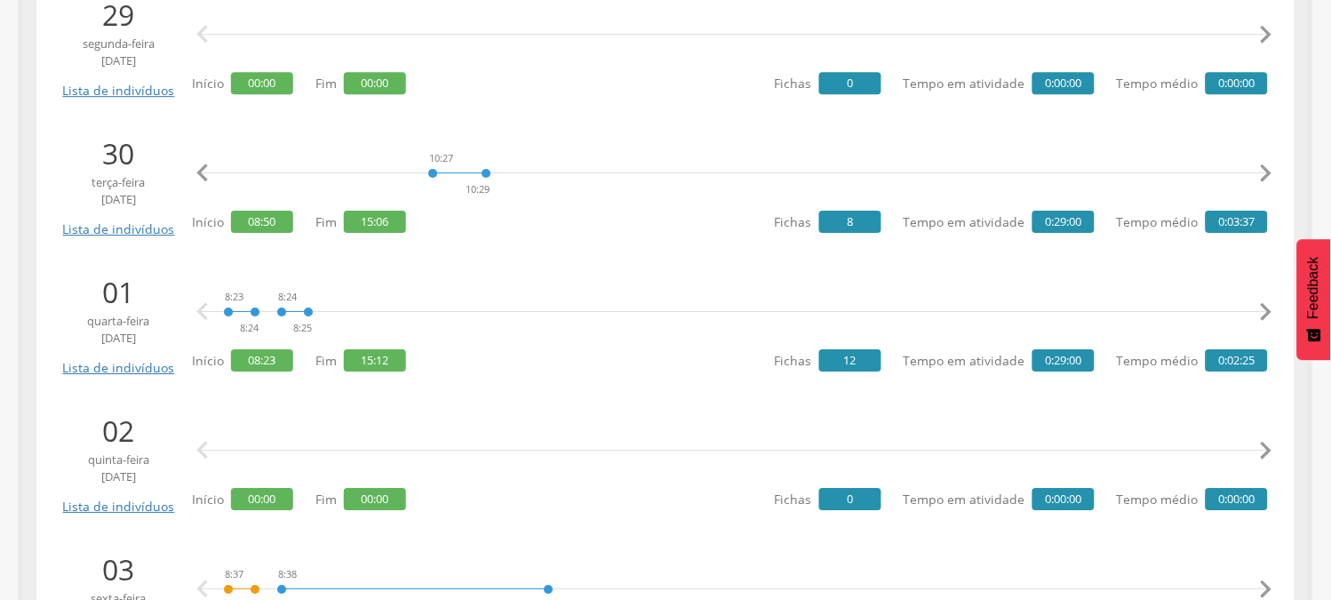
scroll to position [1184, 0]
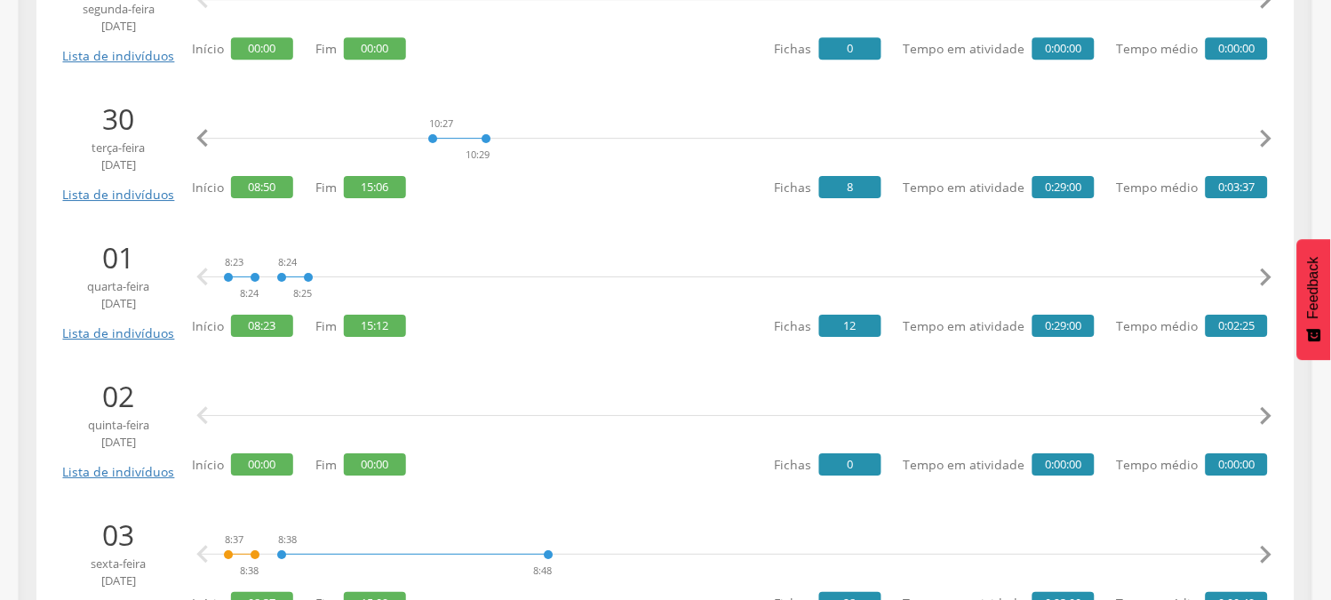
click at [1270, 273] on icon "" at bounding box center [1266, 277] width 36 height 36
click at [1267, 276] on icon "" at bounding box center [1266, 277] width 36 height 36
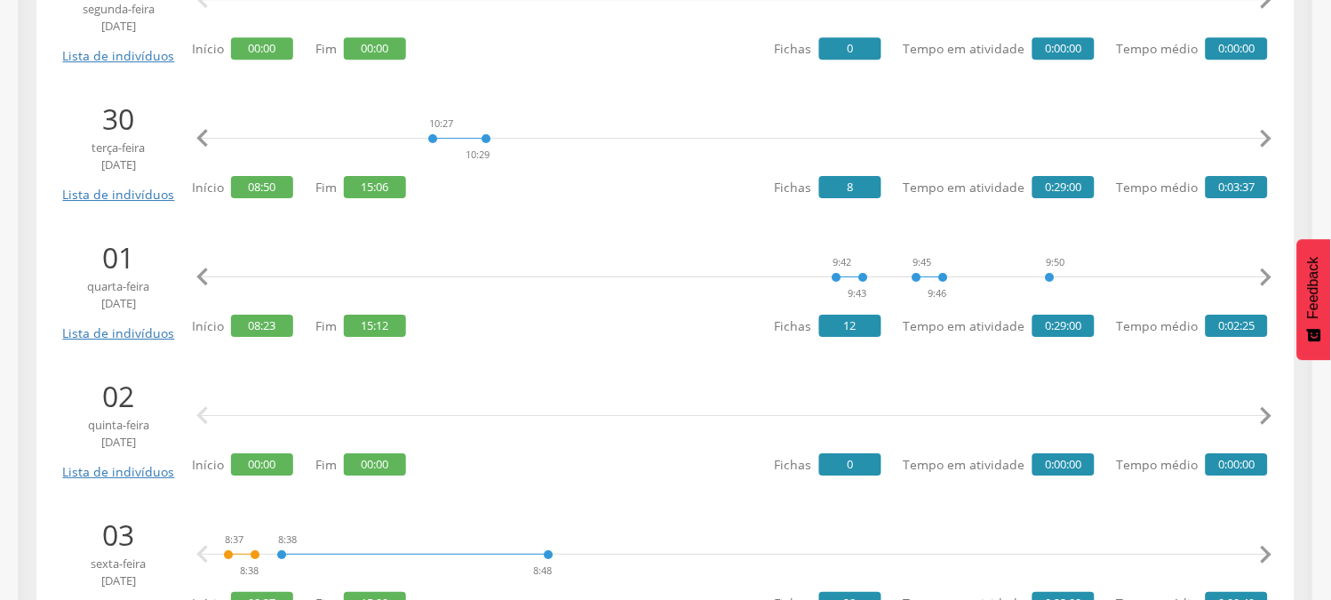
click at [1267, 276] on icon "" at bounding box center [1266, 277] width 36 height 36
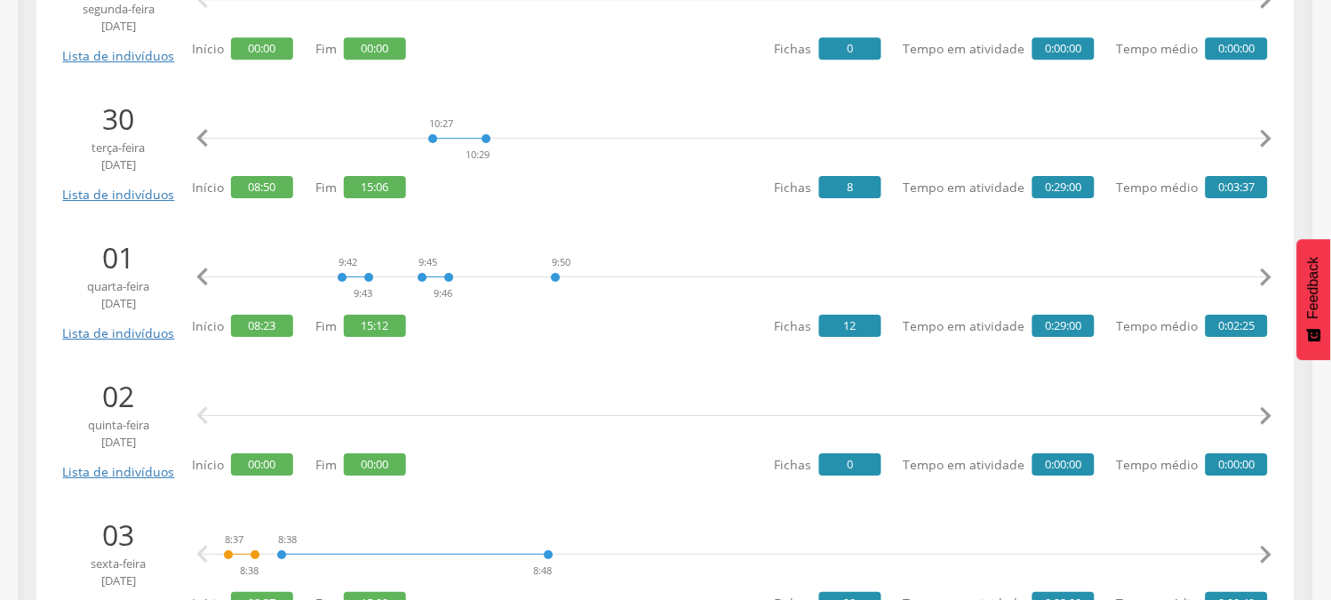
click at [1267, 276] on icon "" at bounding box center [1266, 277] width 36 height 36
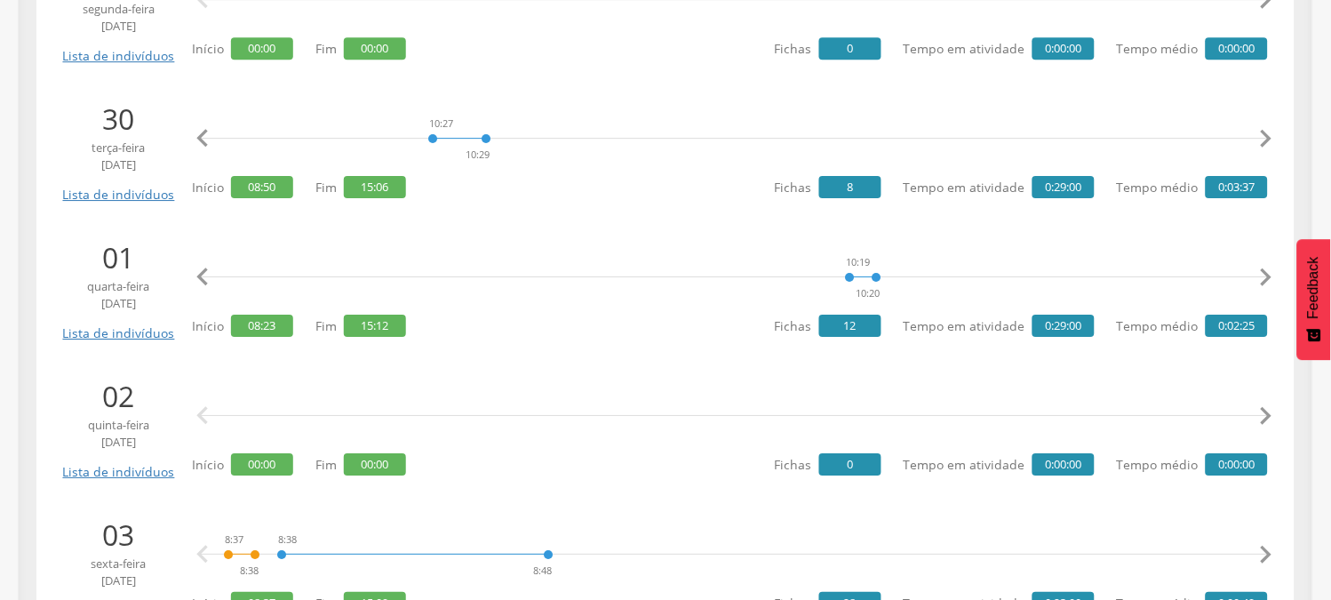
click at [1267, 276] on icon "" at bounding box center [1266, 277] width 36 height 36
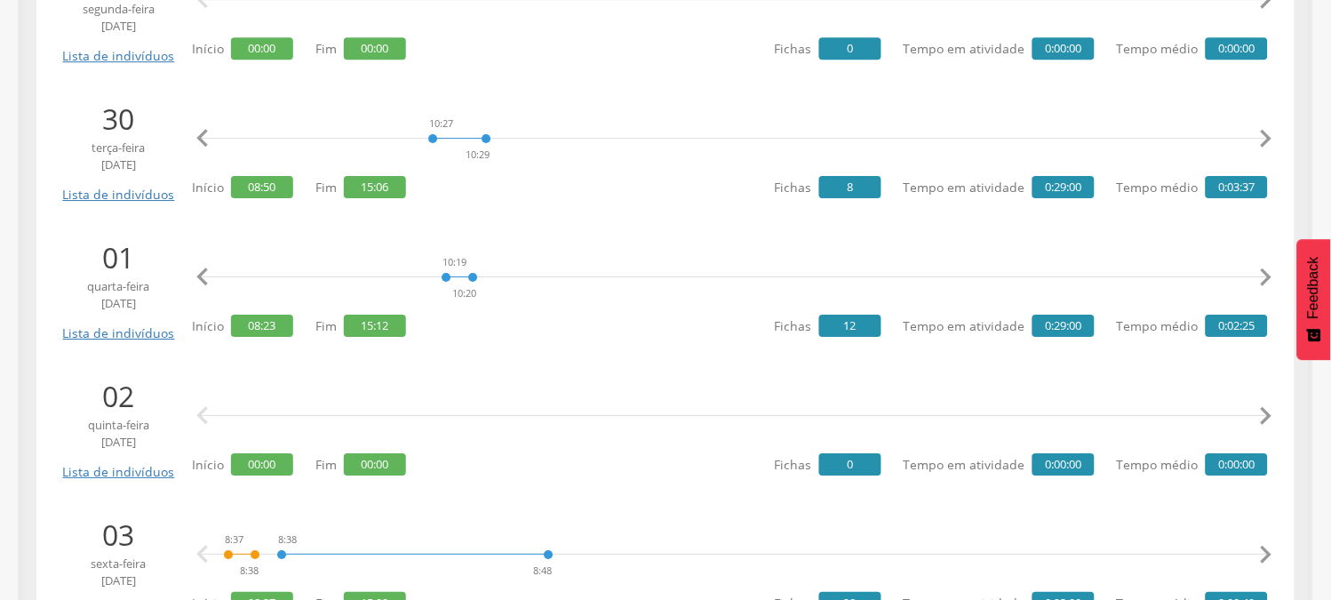
click at [1267, 276] on icon "" at bounding box center [1266, 277] width 36 height 36
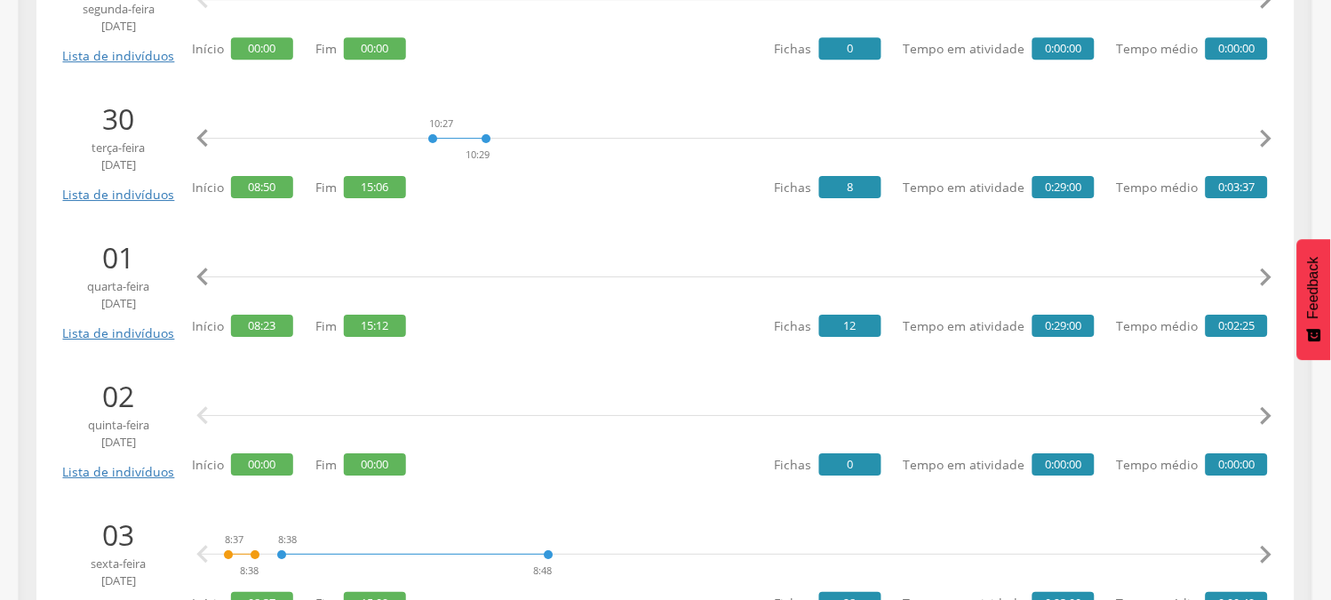
click at [1267, 276] on icon "" at bounding box center [1266, 277] width 36 height 36
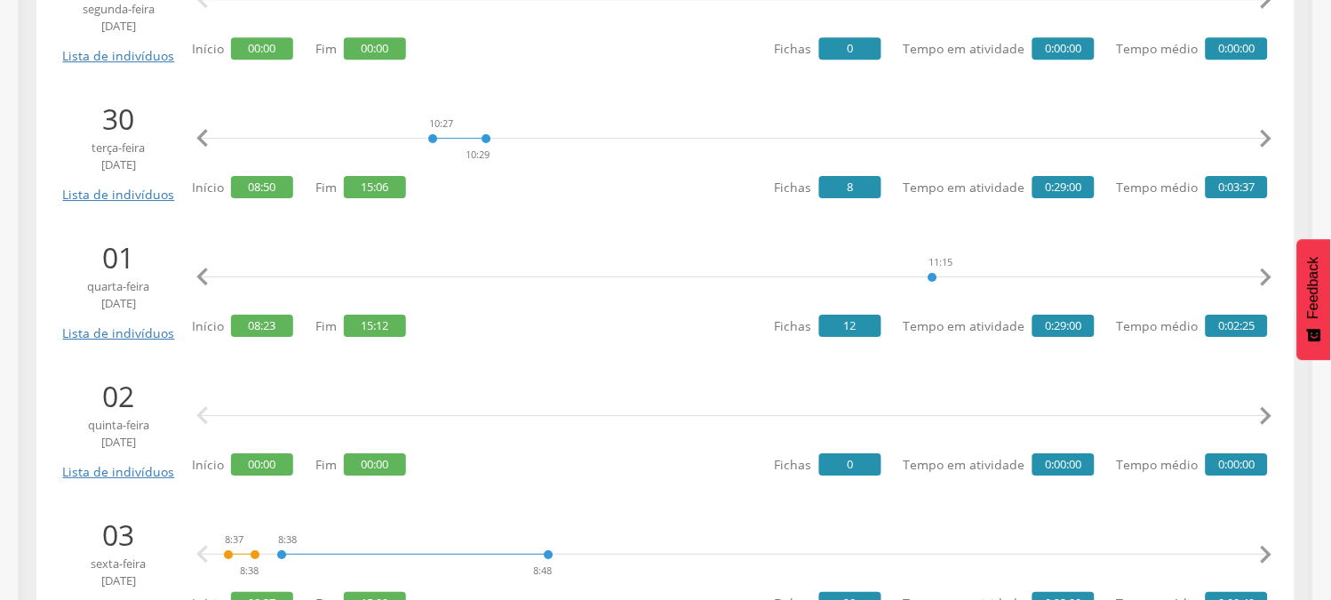
click at [1267, 276] on icon "" at bounding box center [1266, 277] width 36 height 36
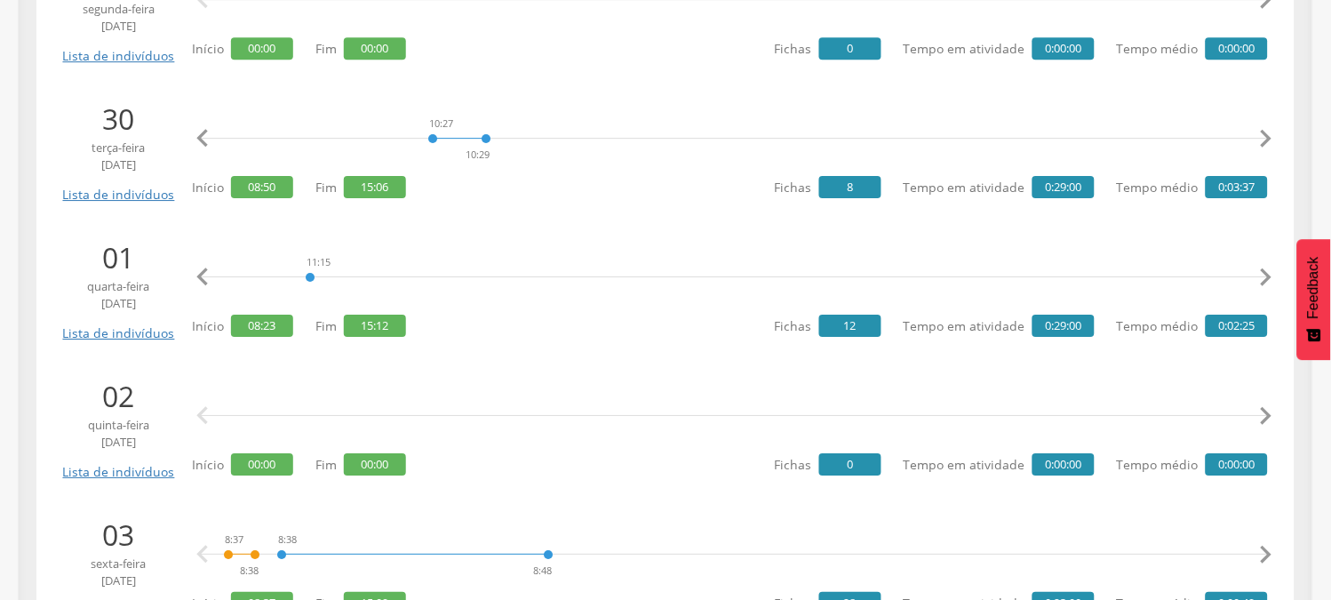
click at [1267, 276] on icon "" at bounding box center [1266, 277] width 36 height 36
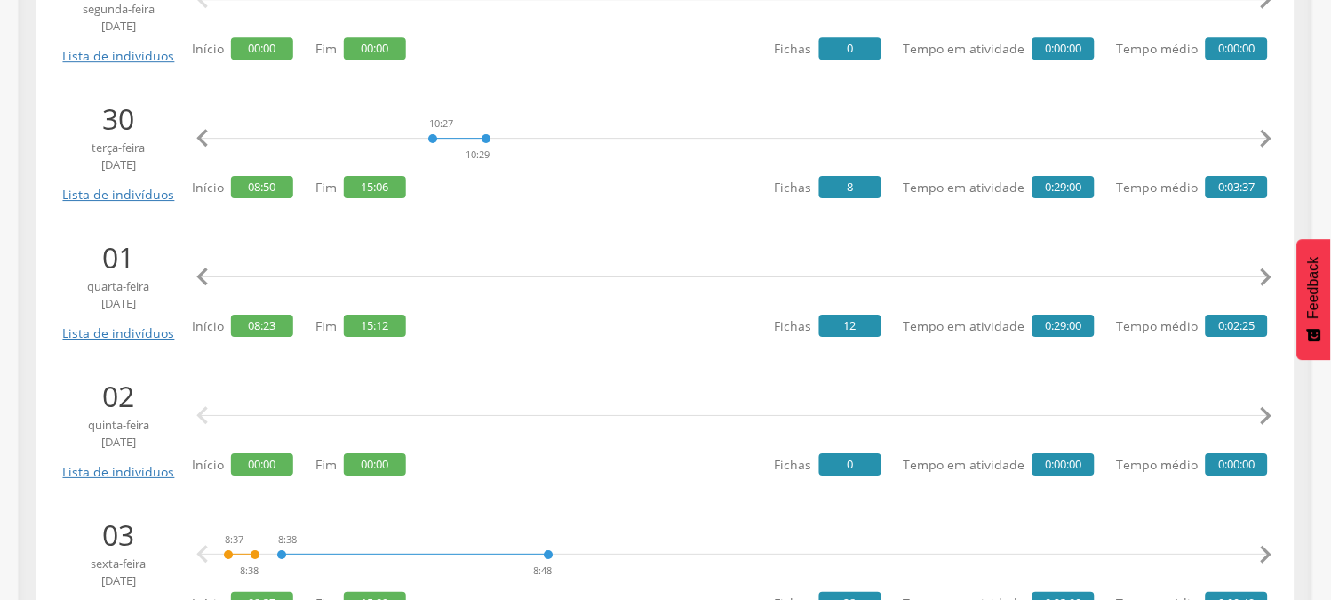
click at [1267, 276] on icon "" at bounding box center [1266, 277] width 36 height 36
click at [1268, 276] on icon "" at bounding box center [1266, 277] width 36 height 36
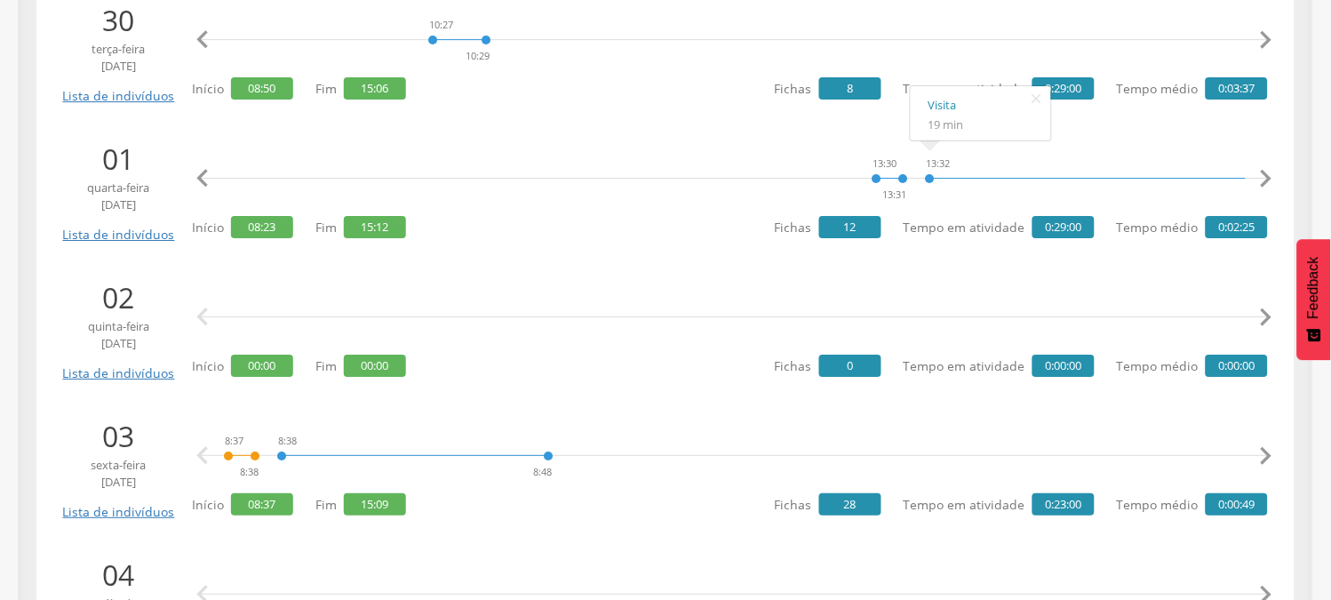
scroll to position [1381, 0]
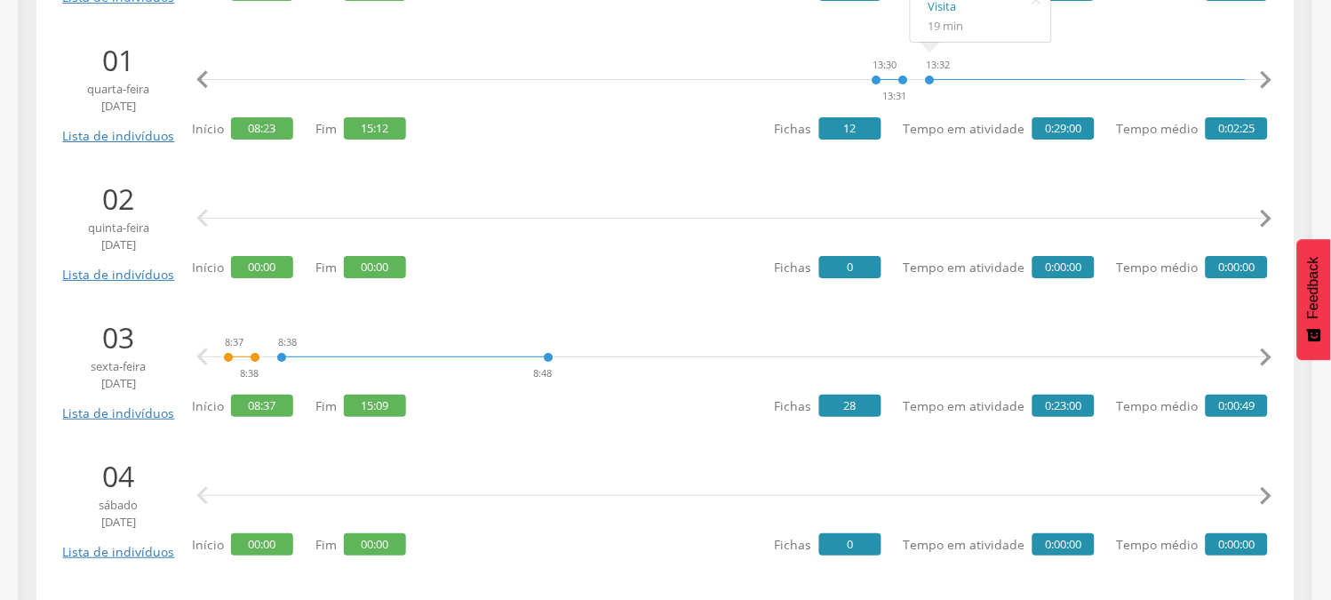
click at [1259, 364] on icon "" at bounding box center [1266, 357] width 36 height 36
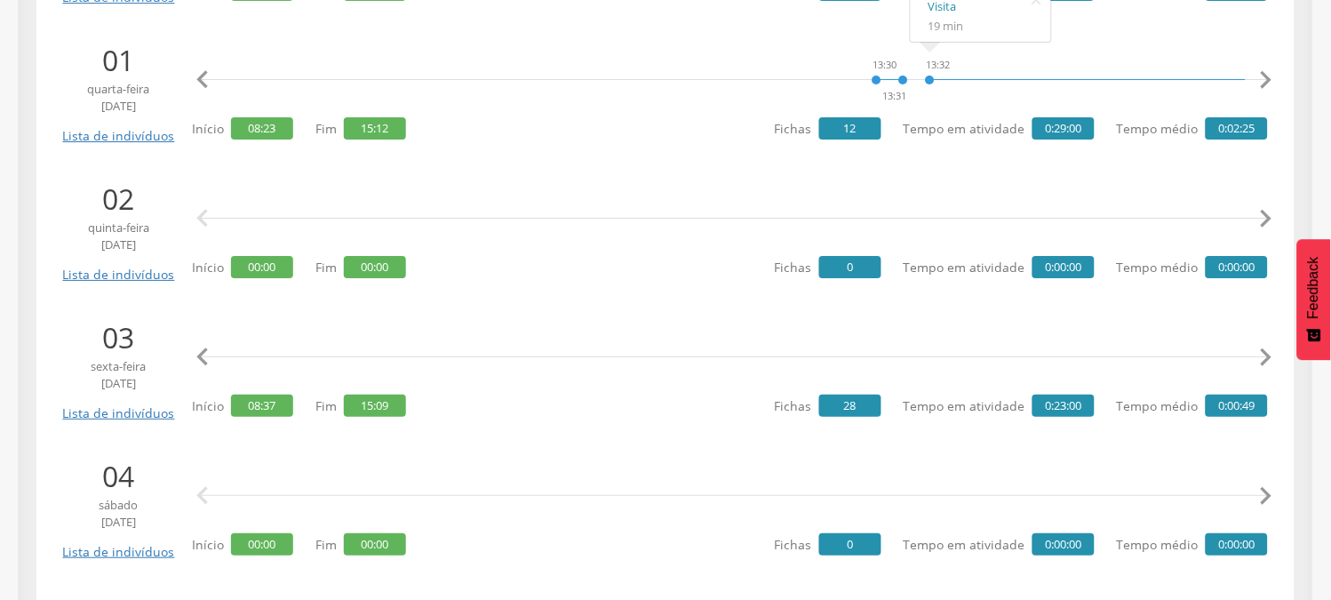
click at [1259, 364] on icon "" at bounding box center [1266, 357] width 36 height 36
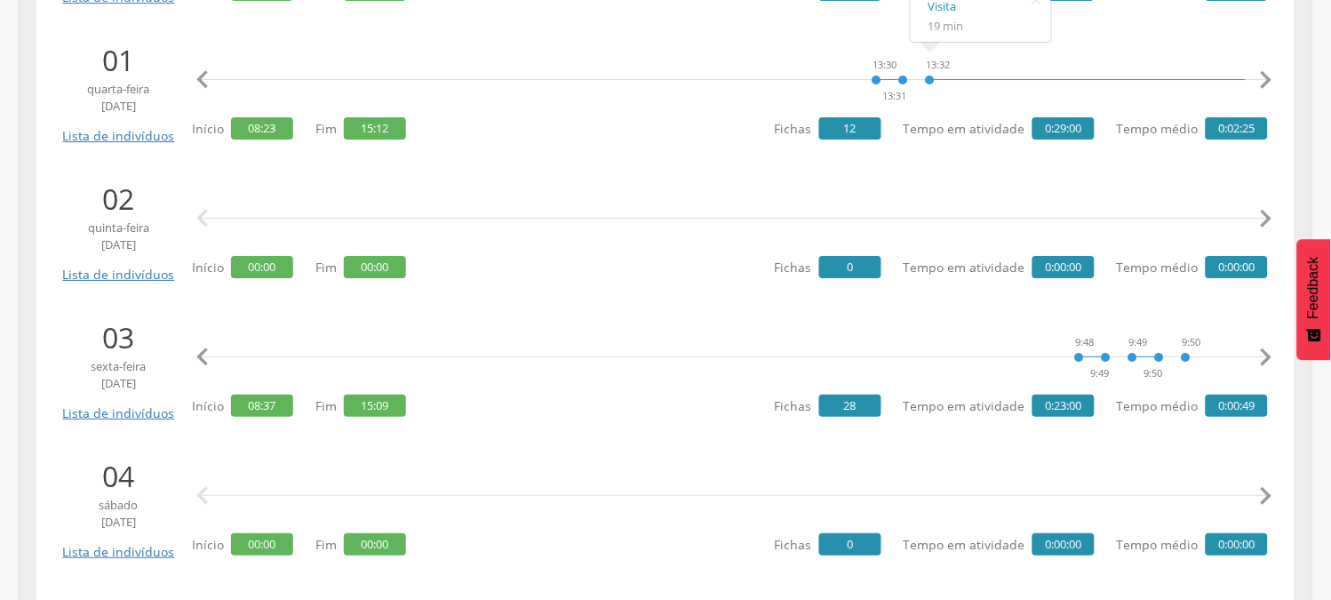
click at [1259, 364] on icon "" at bounding box center [1266, 357] width 36 height 36
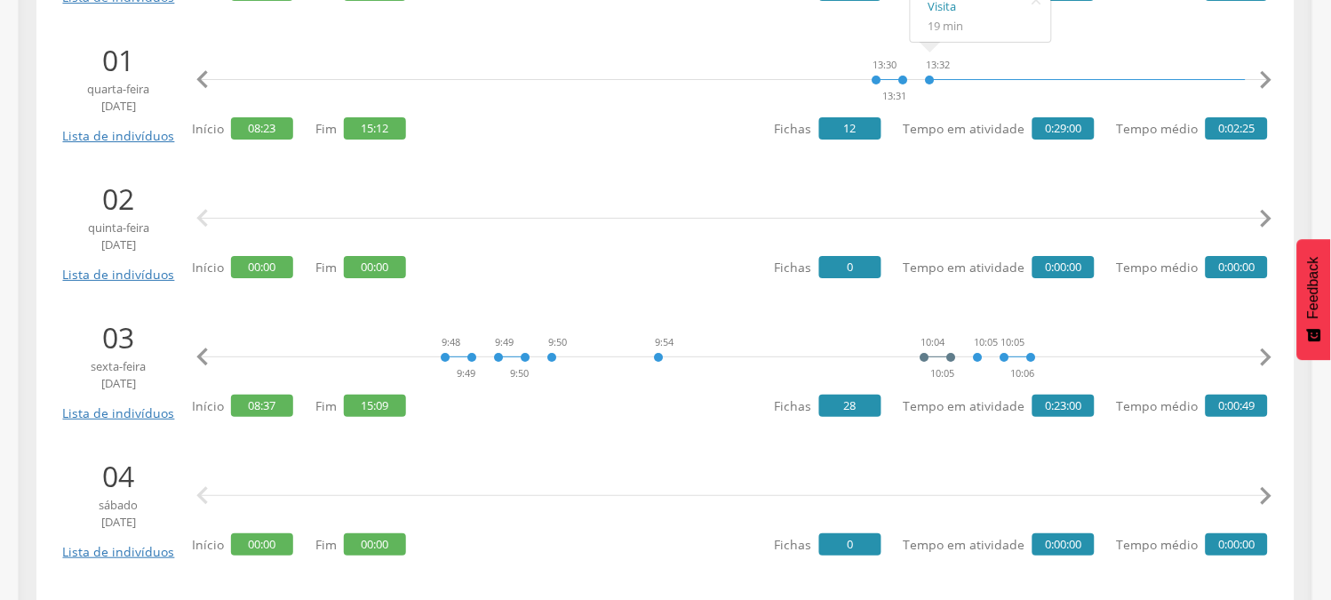
click at [1259, 364] on icon "" at bounding box center [1266, 357] width 36 height 36
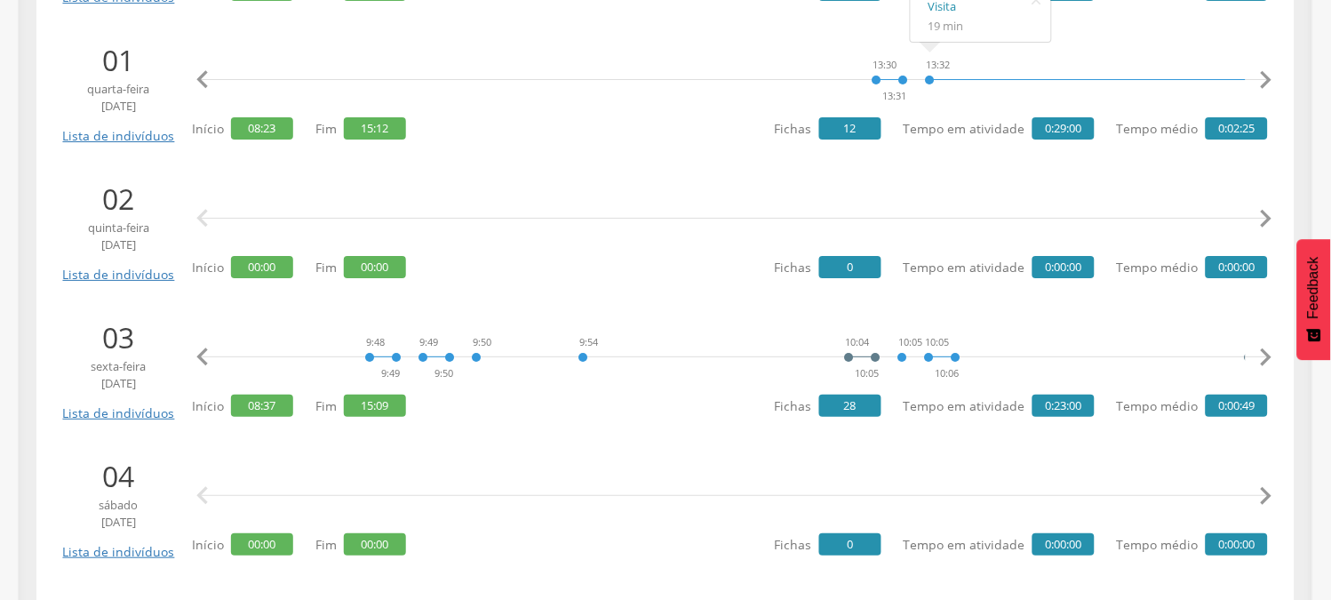
click at [1259, 362] on icon "" at bounding box center [1266, 357] width 36 height 36
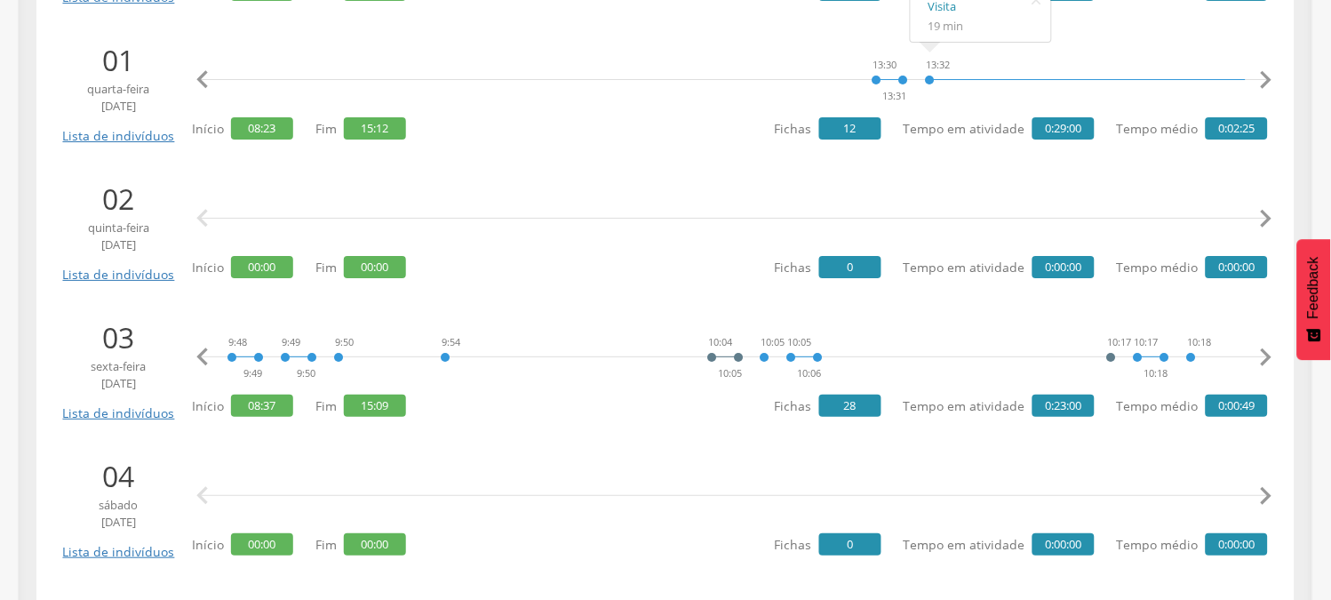
click at [1259, 362] on icon "" at bounding box center [1266, 357] width 36 height 36
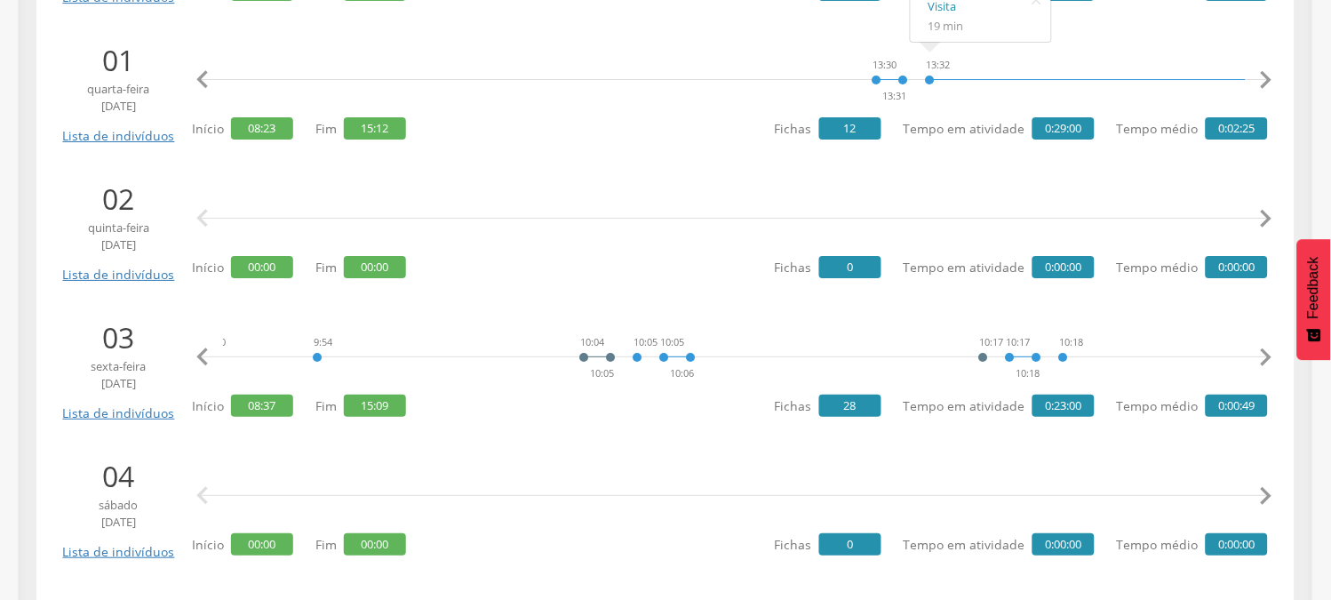
click at [1259, 362] on icon "" at bounding box center [1266, 357] width 36 height 36
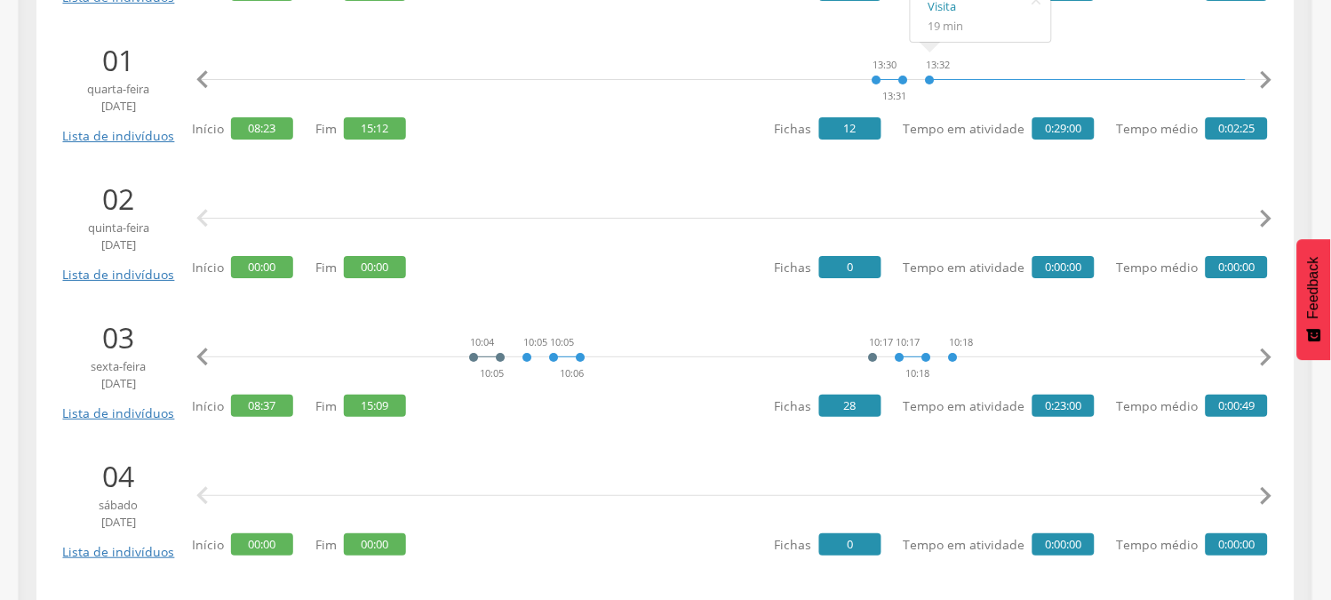
click at [1259, 362] on icon "" at bounding box center [1266, 357] width 36 height 36
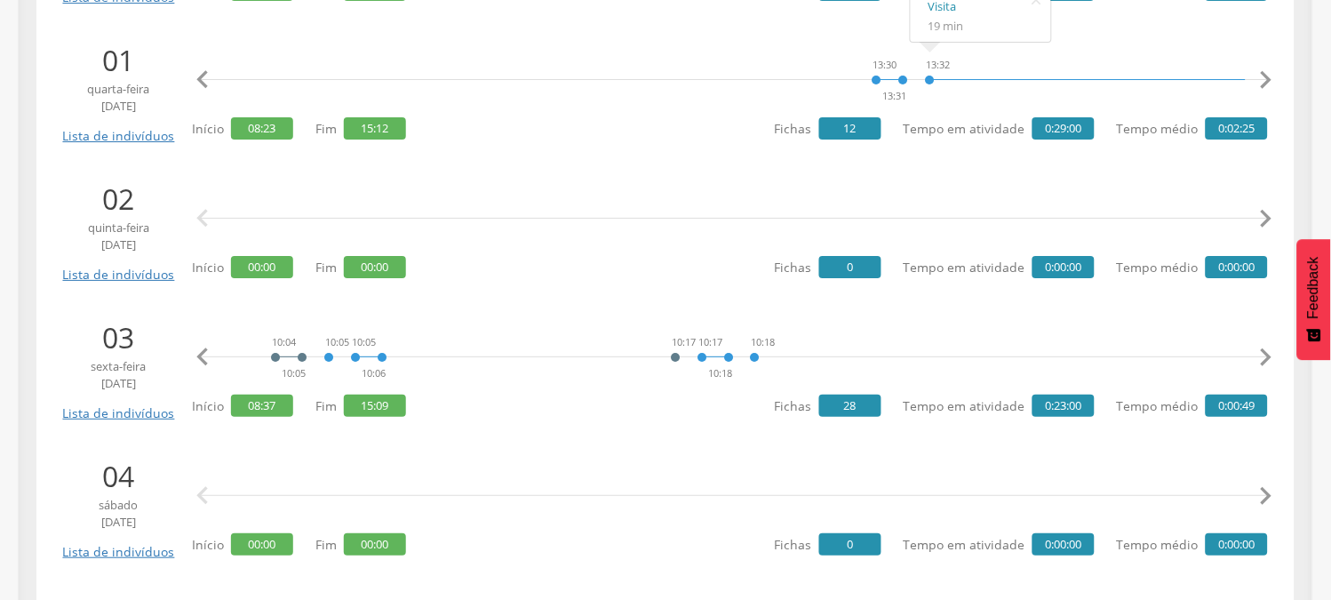
click at [1259, 362] on icon "" at bounding box center [1266, 357] width 36 height 36
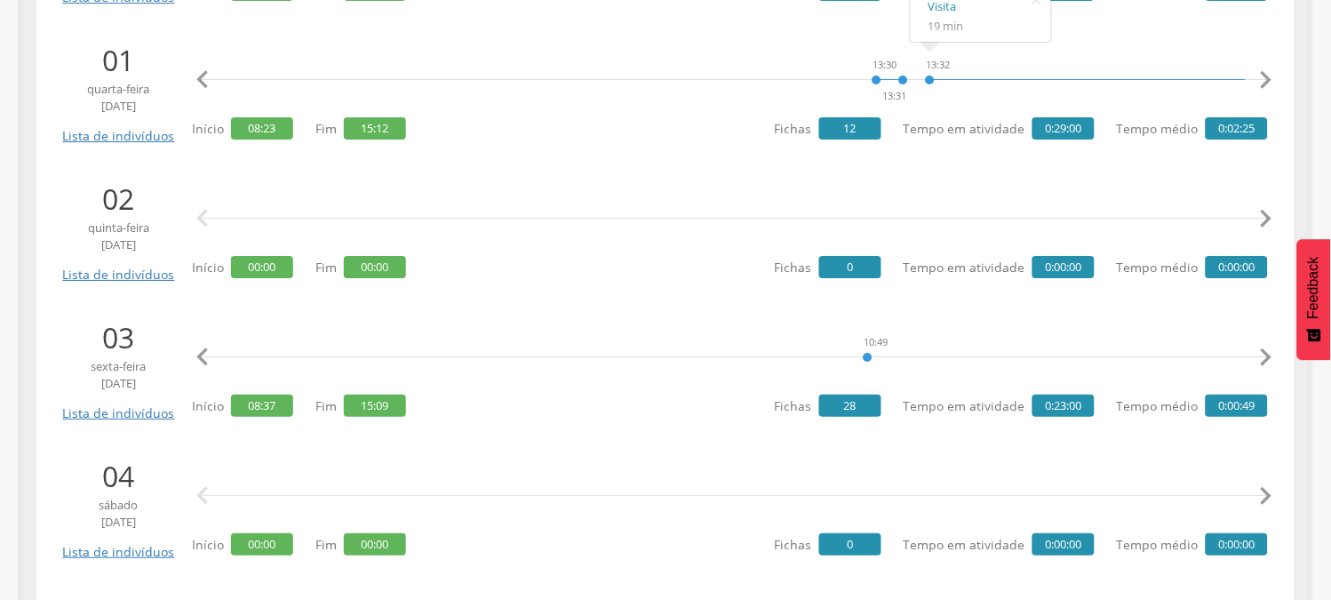
click at [1259, 362] on icon "" at bounding box center [1266, 357] width 36 height 36
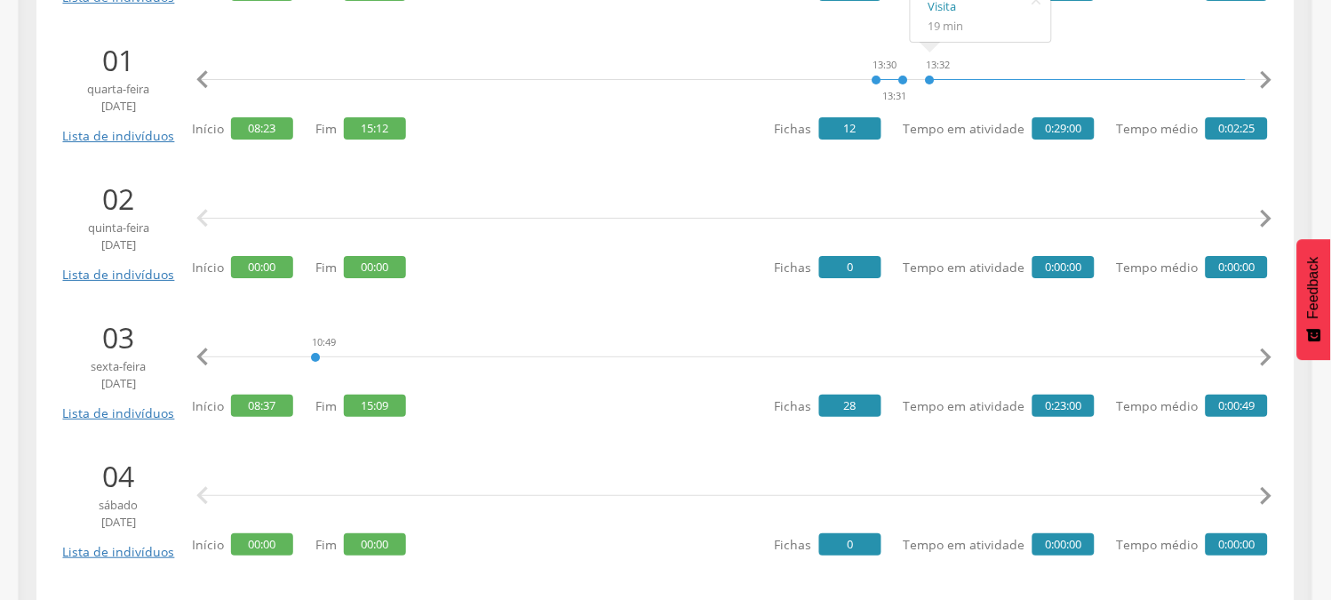
click at [1259, 362] on icon "" at bounding box center [1266, 357] width 36 height 36
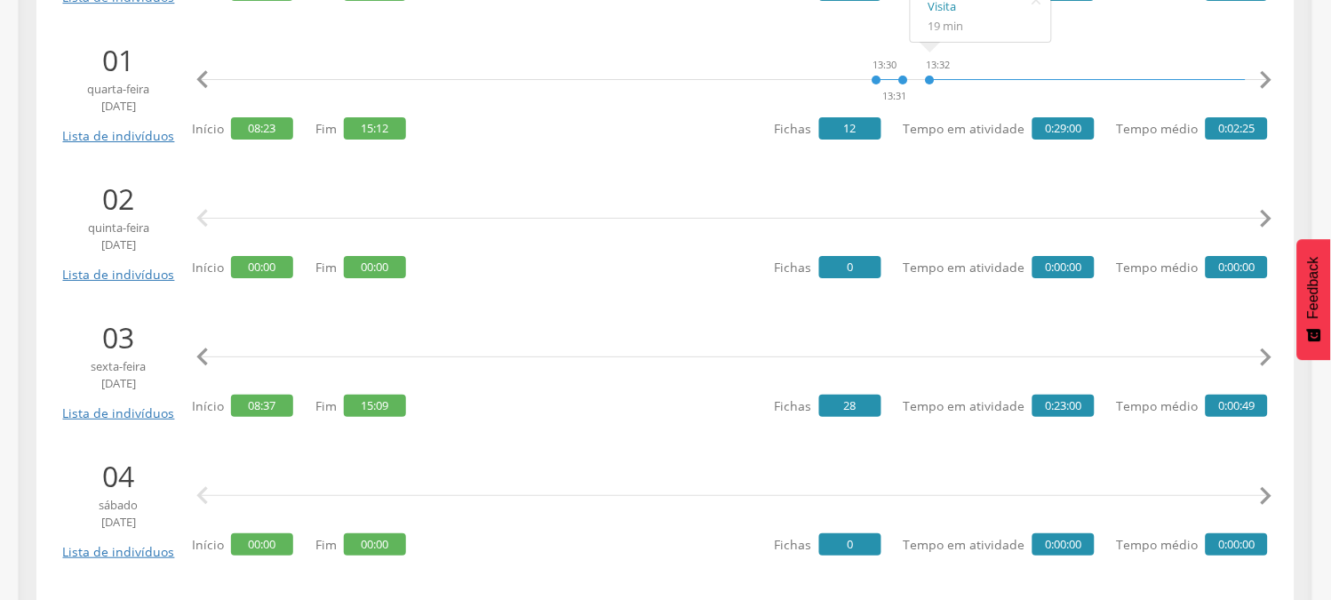
click at [1259, 362] on icon "" at bounding box center [1266, 357] width 36 height 36
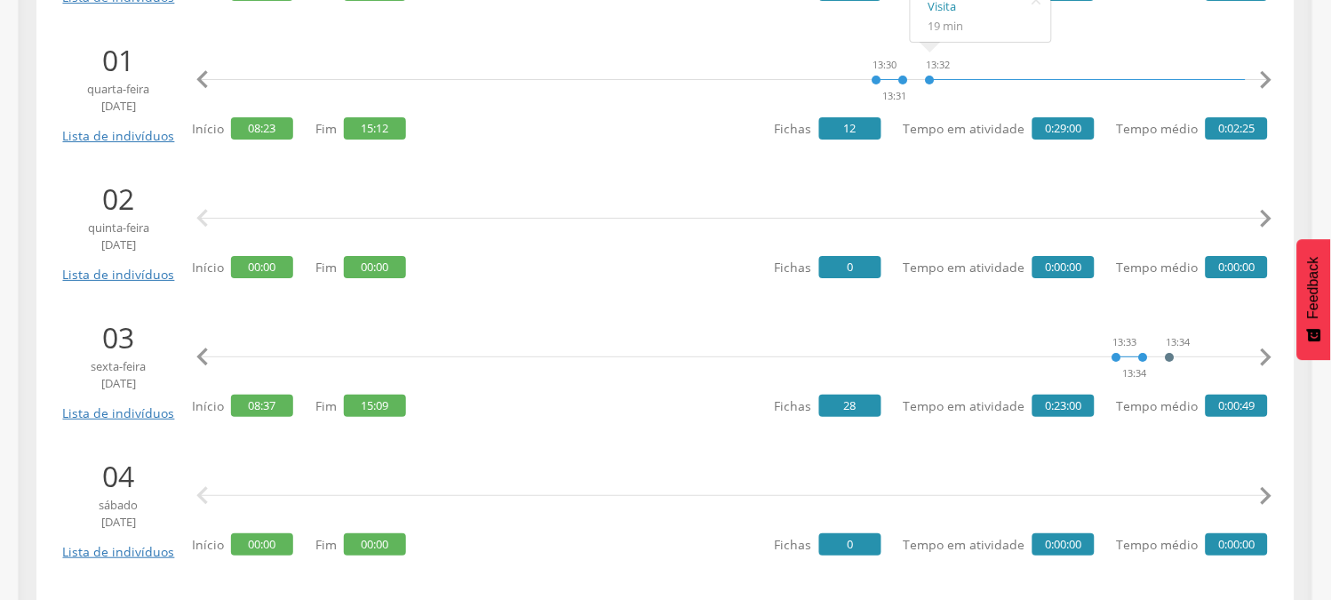
scroll to position [0, 4427]
click at [198, 357] on icon "" at bounding box center [203, 357] width 36 height 36
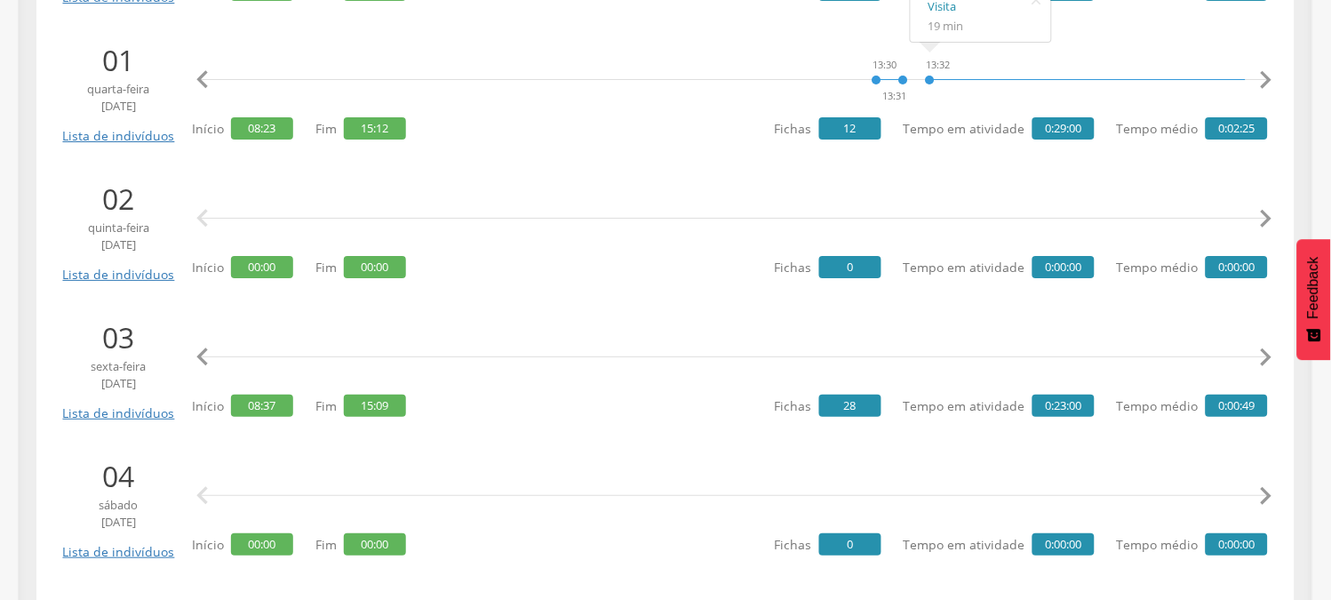
click at [198, 357] on icon "" at bounding box center [203, 357] width 36 height 36
click at [205, 351] on icon "" at bounding box center [203, 357] width 36 height 36
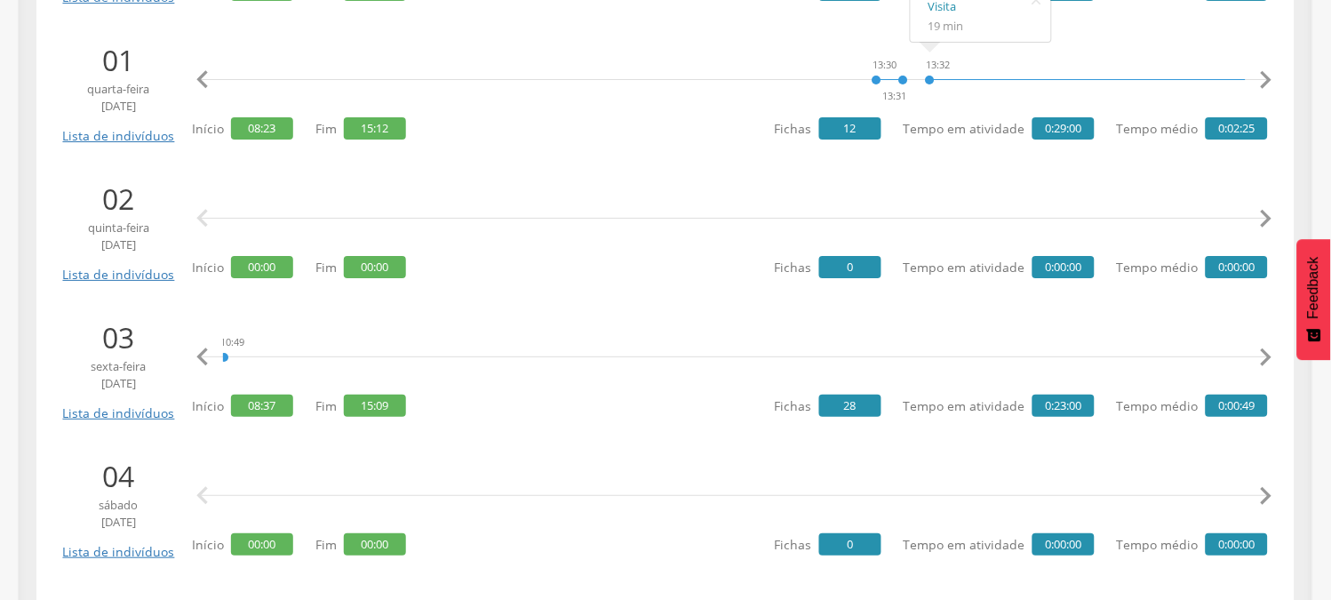
click at [205, 351] on icon "" at bounding box center [203, 357] width 36 height 36
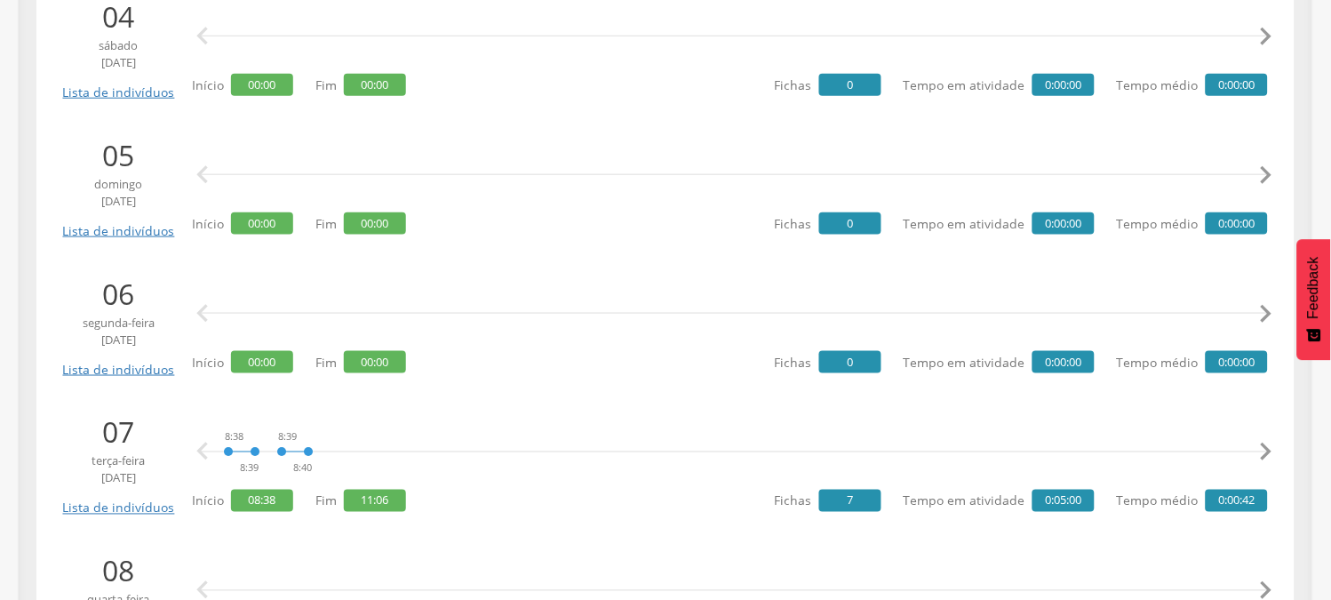
scroll to position [1875, 0]
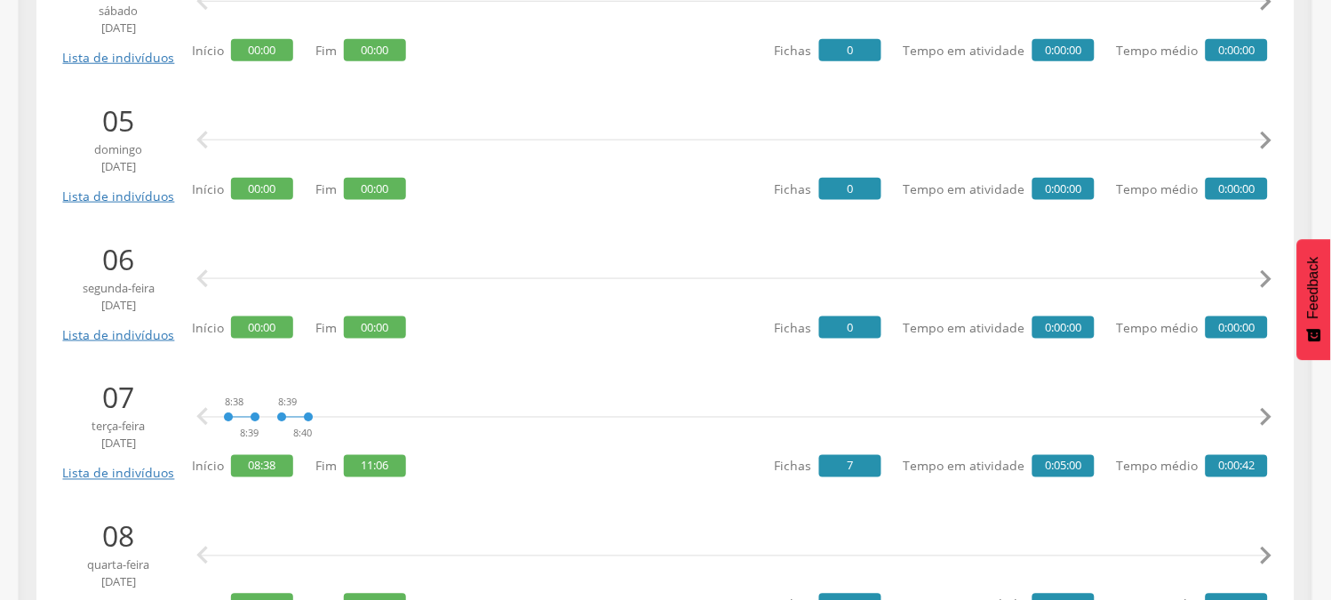
click at [1264, 413] on icon "" at bounding box center [1266, 418] width 36 height 36
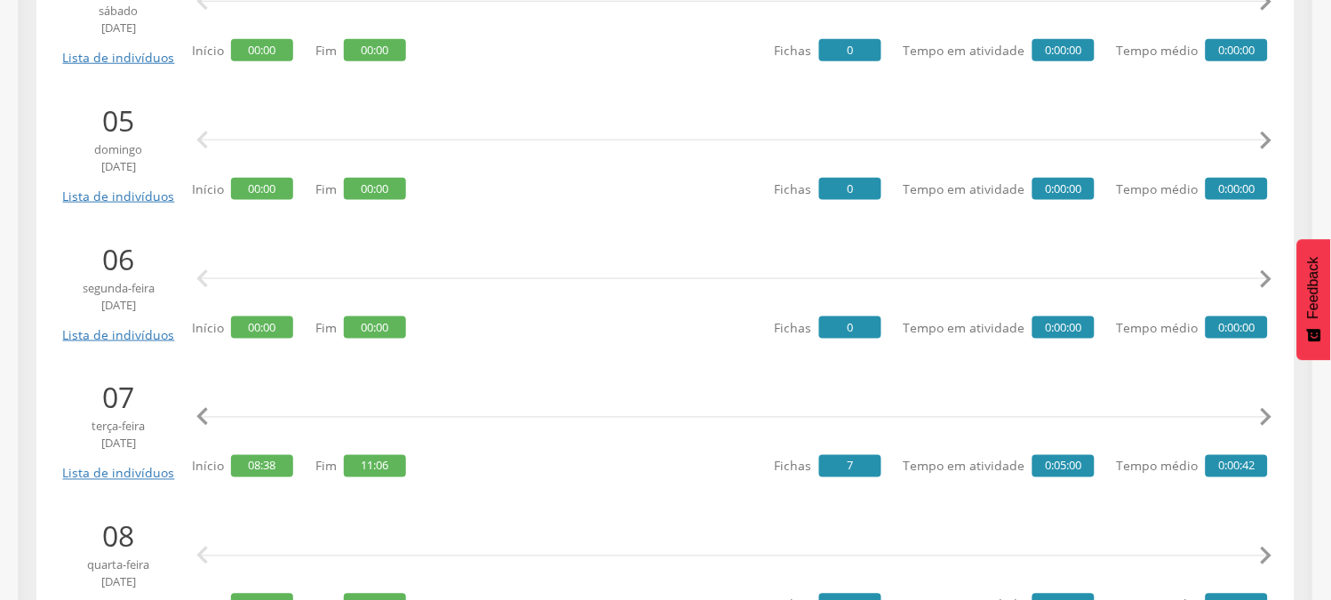
click at [1264, 413] on icon "" at bounding box center [1266, 418] width 36 height 36
click at [1265, 413] on icon "" at bounding box center [1266, 418] width 36 height 36
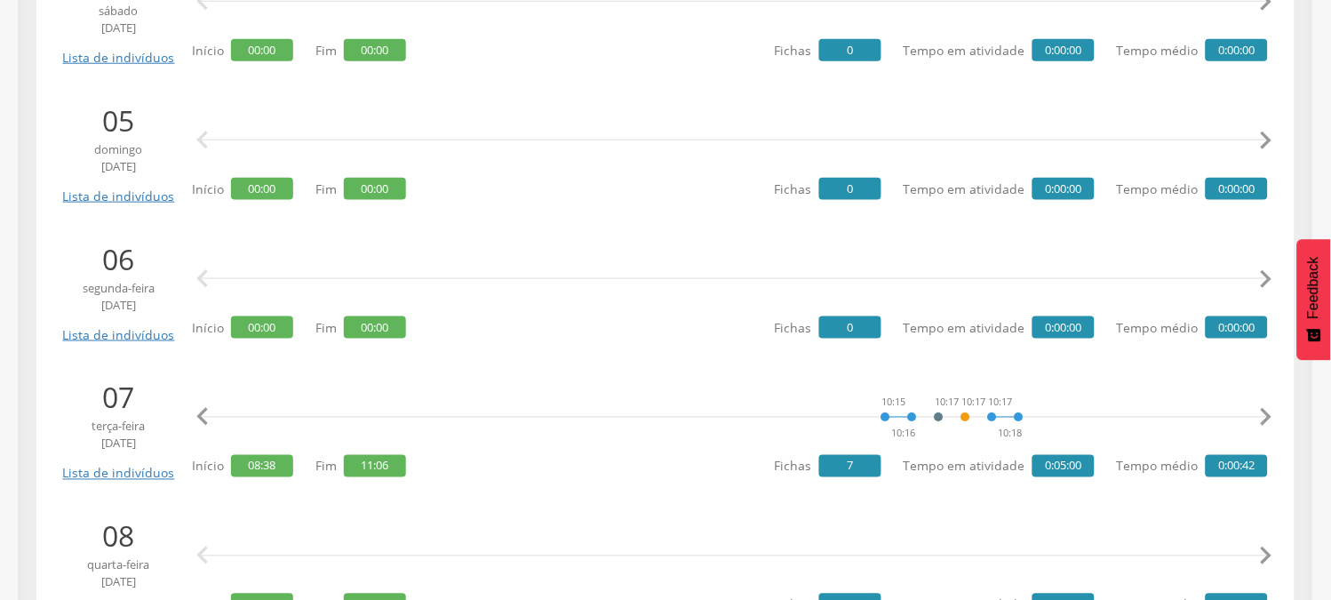
click at [1265, 413] on icon "" at bounding box center [1266, 418] width 36 height 36
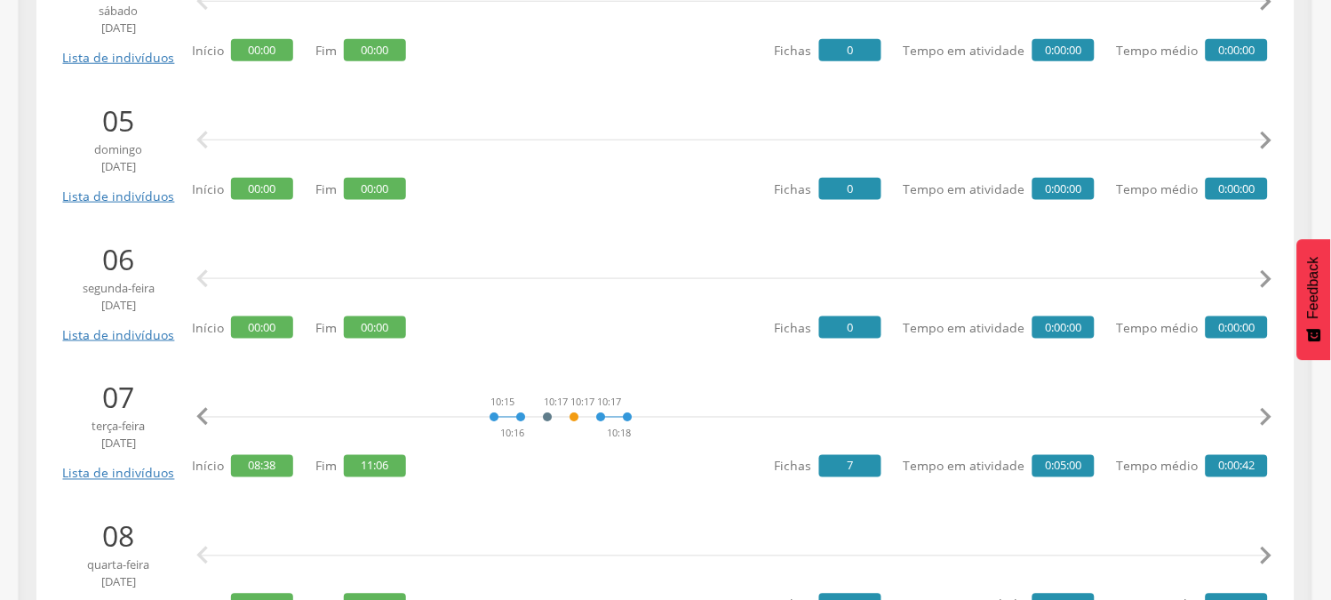
click at [1265, 413] on icon "" at bounding box center [1266, 418] width 36 height 36
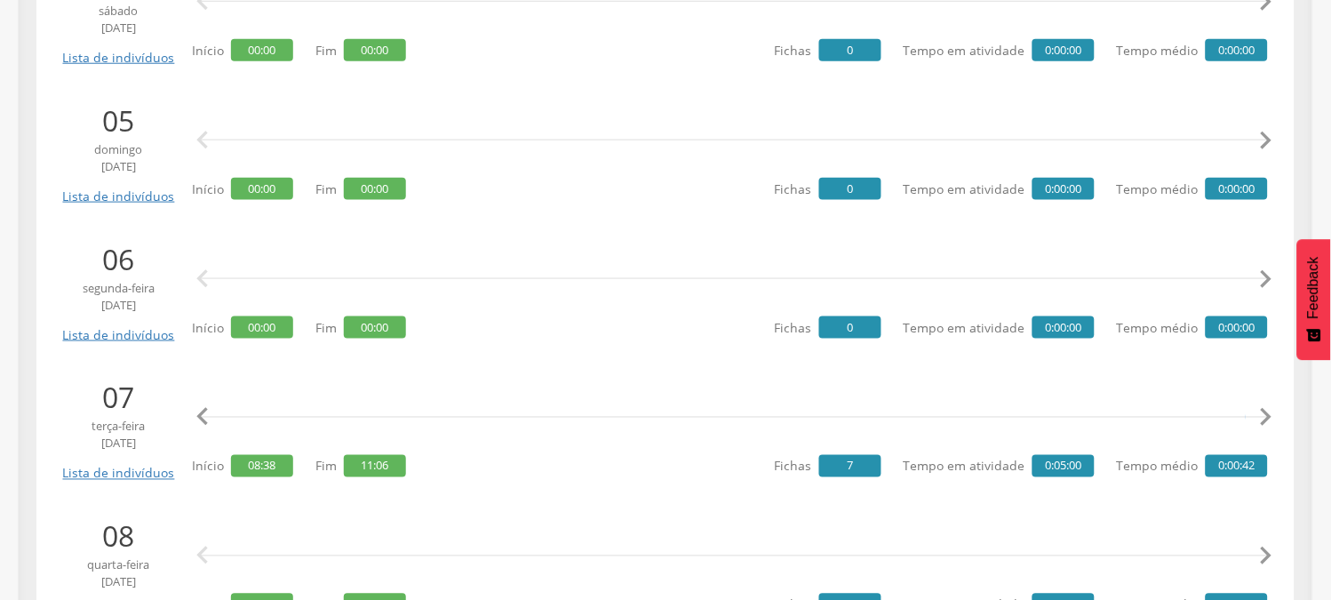
click at [1265, 413] on icon "" at bounding box center [1266, 418] width 36 height 36
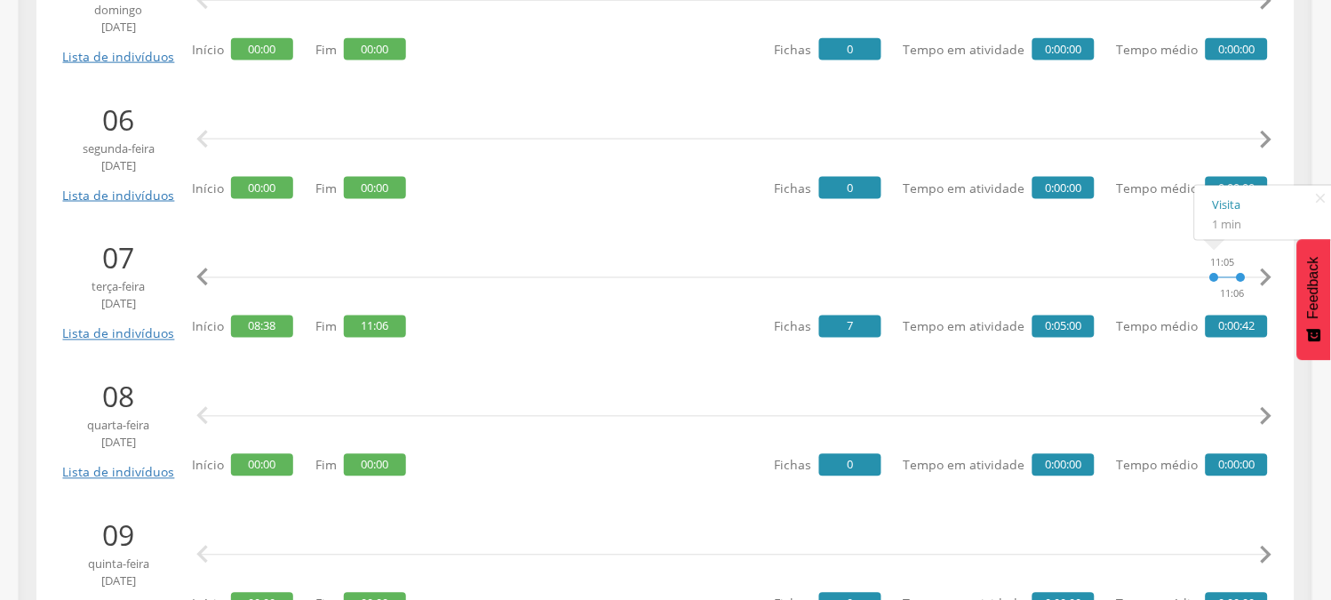
scroll to position [1994, 0]
